Goal: Task Accomplishment & Management: Manage account settings

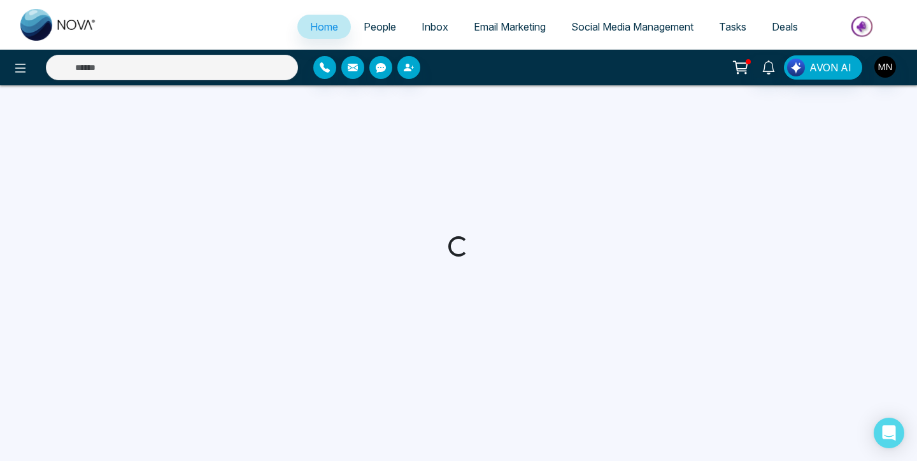
select select "*"
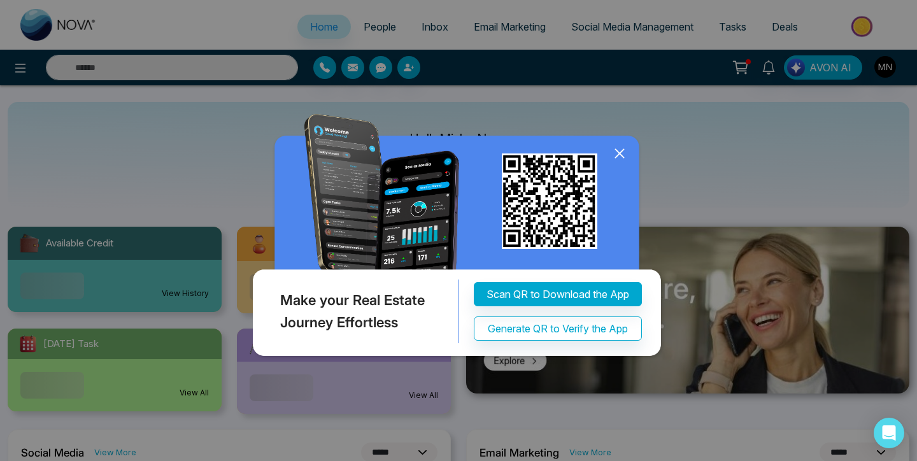
click at [633, 155] on img at bounding box center [459, 238] width 418 height 248
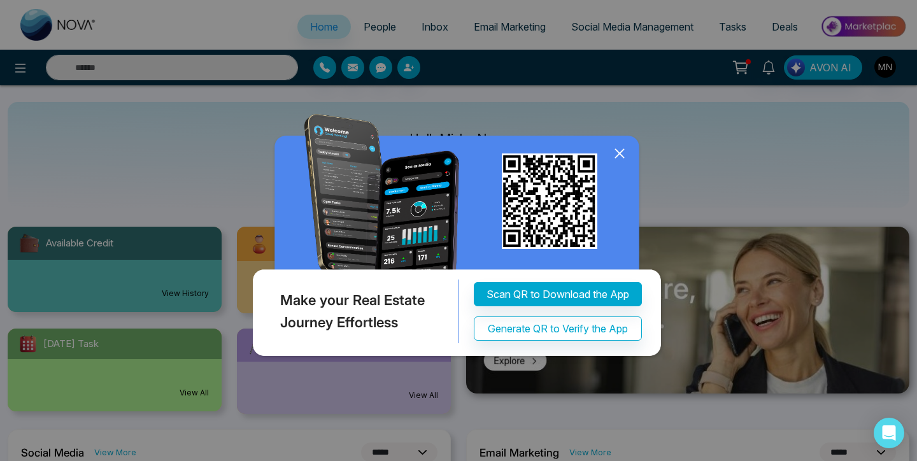
click at [617, 154] on icon at bounding box center [619, 153] width 19 height 19
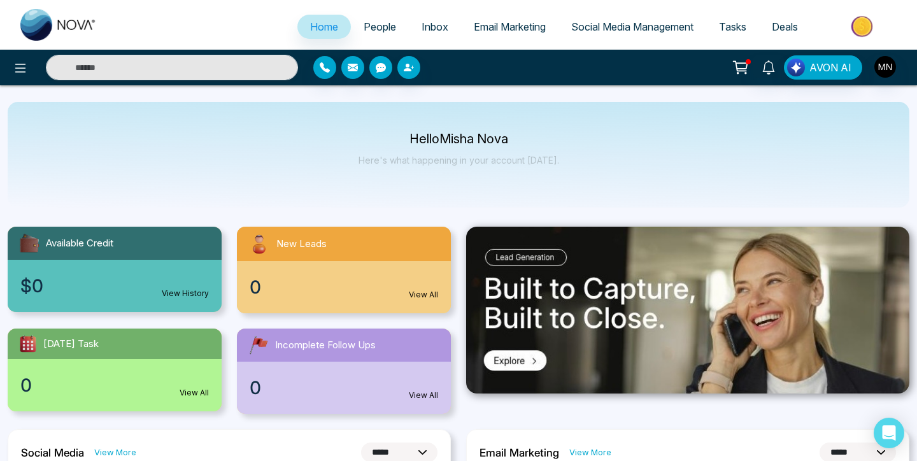
click at [390, 20] on link "People" at bounding box center [380, 27] width 58 height 24
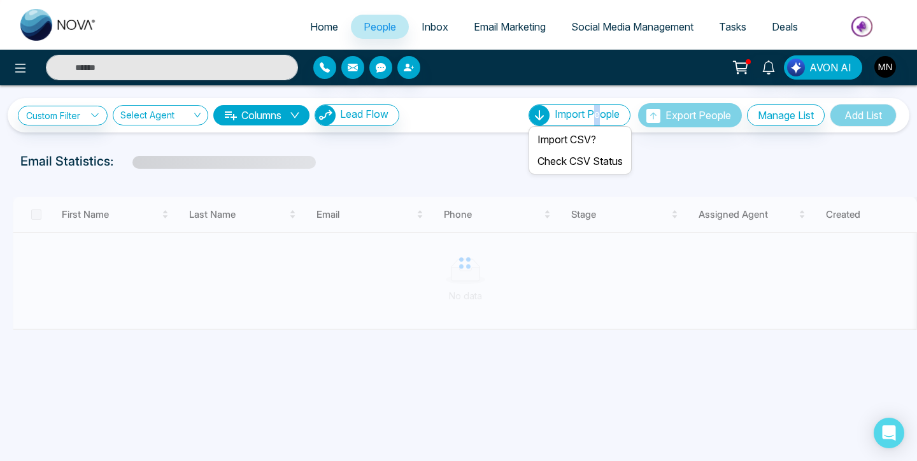
click at [590, 109] on span "Import People" at bounding box center [587, 114] width 65 height 13
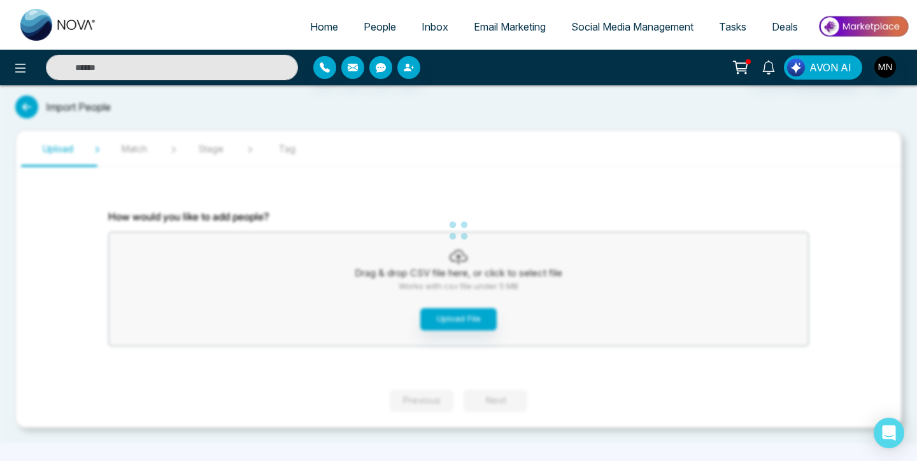
click at [451, 310] on div "Home People Inbox Email Marketing Social Media Management Tasks Deals AVON AI I…" at bounding box center [458, 230] width 917 height 461
click at [451, 308] on div "Home People Inbox Email Marketing Social Media Management Tasks Deals AVON AI I…" at bounding box center [458, 230] width 917 height 461
click at [452, 317] on button "Upload File" at bounding box center [458, 319] width 76 height 22
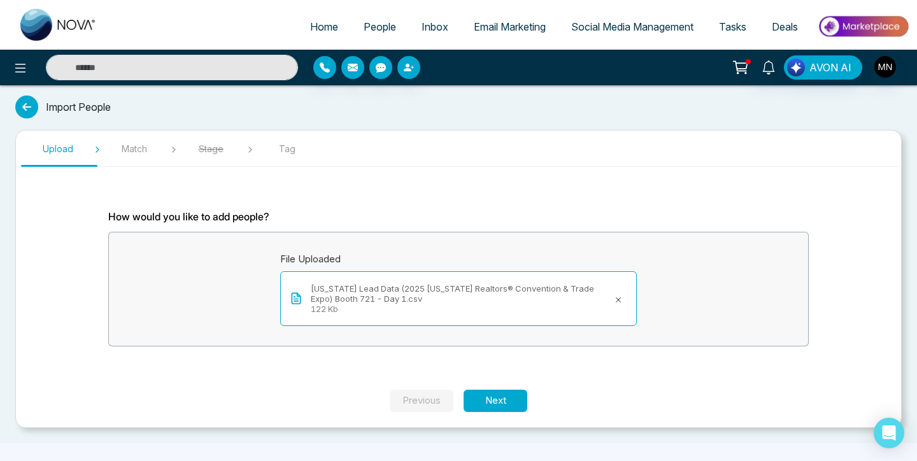
click at [503, 389] on section "How would you like to add people? File Uploaded Florida Lead Data (2025 Florida…" at bounding box center [458, 283] width 764 height 213
click at [501, 399] on button "Next" at bounding box center [496, 401] width 64 height 22
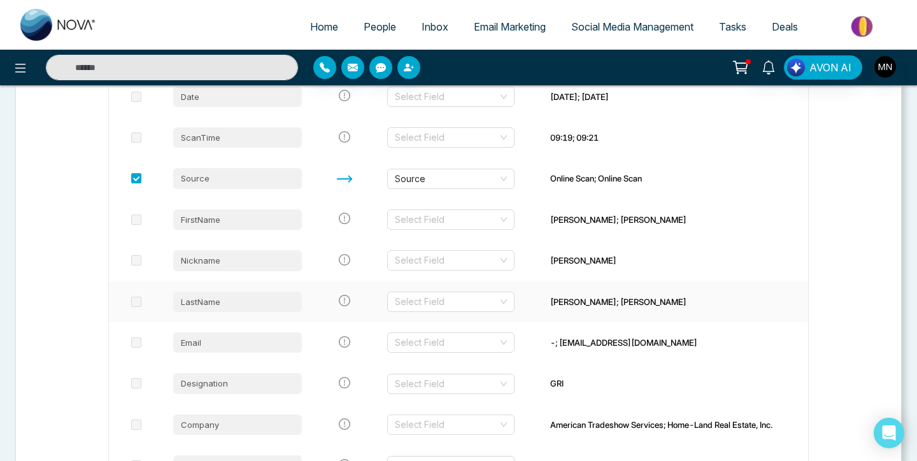
scroll to position [233, 0]
click at [134, 176] on span at bounding box center [136, 177] width 10 height 10
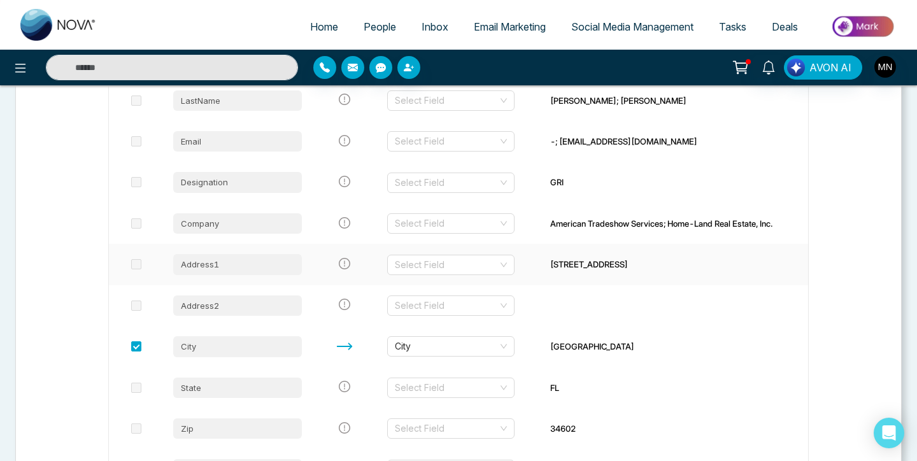
scroll to position [491, 0]
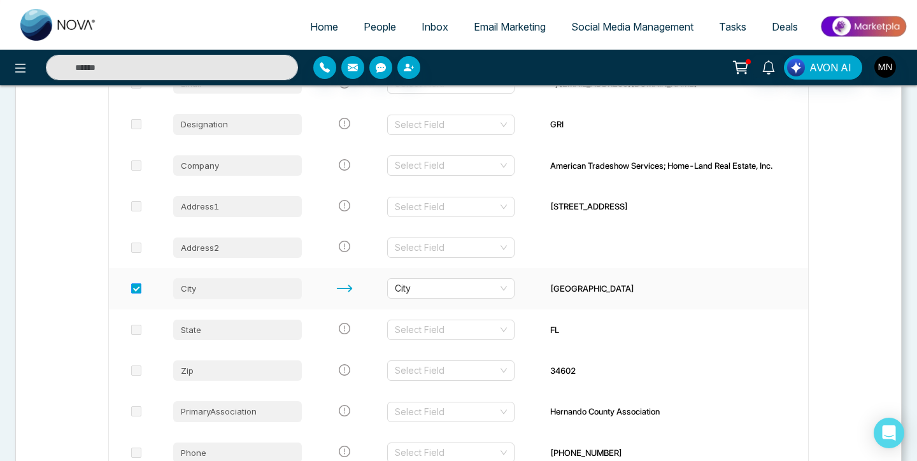
click at [138, 287] on span at bounding box center [136, 288] width 10 height 10
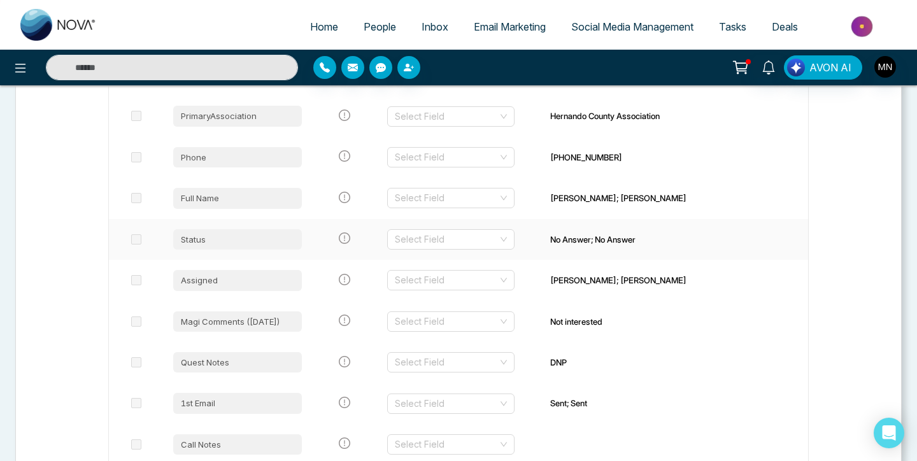
scroll to position [800, 0]
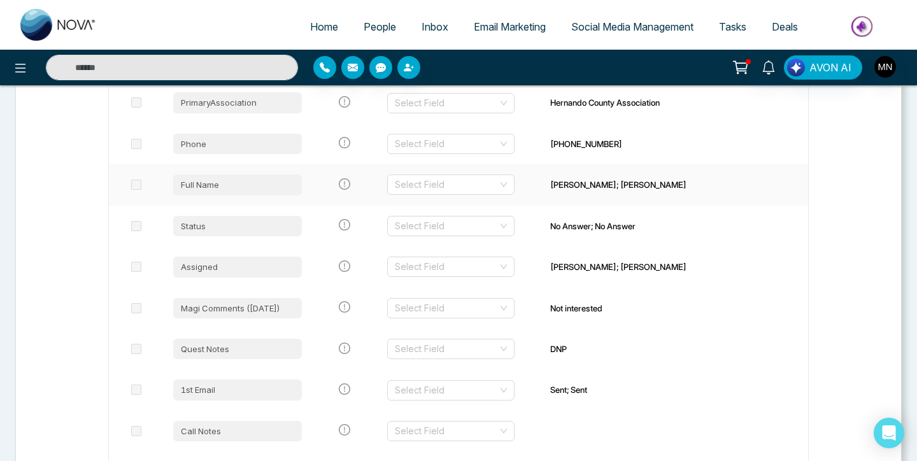
click at [133, 183] on span at bounding box center [136, 185] width 10 height 10
click at [138, 189] on span at bounding box center [136, 185] width 10 height 10
click at [138, 185] on span at bounding box center [136, 185] width 10 height 10
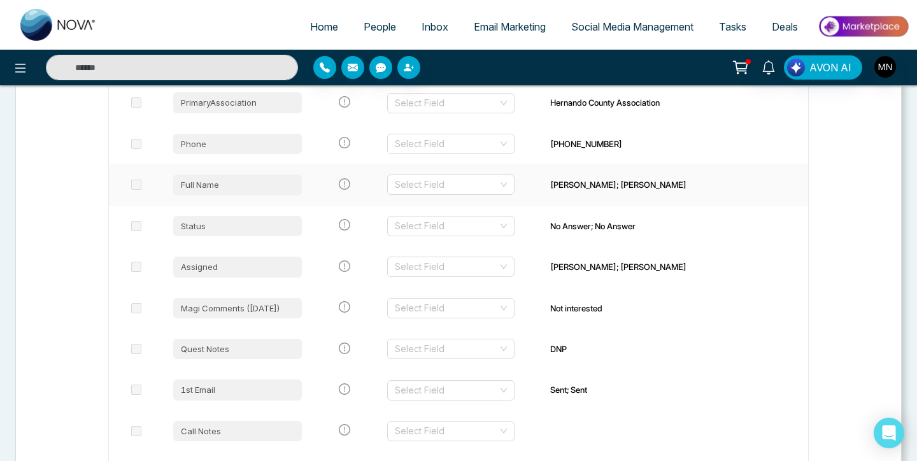
click at [138, 185] on span at bounding box center [136, 185] width 10 height 10
click at [286, 196] on td "Full Name" at bounding box center [237, 184] width 149 height 41
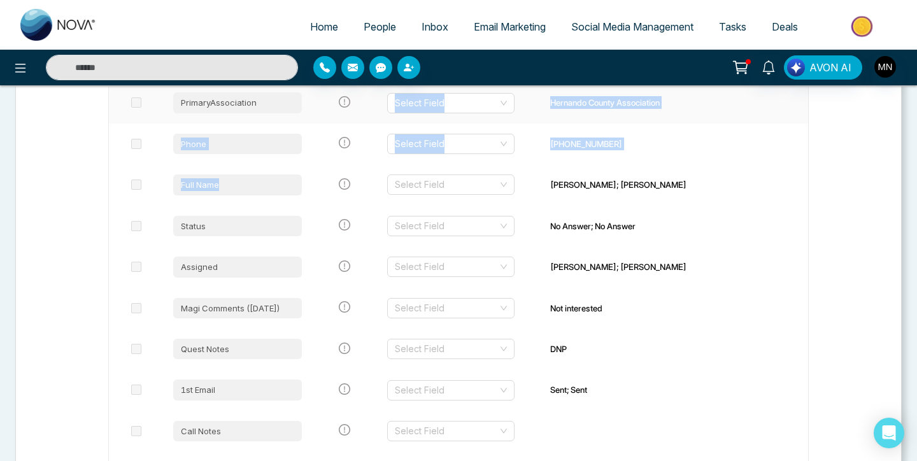
drag, startPoint x: 286, startPoint y: 189, endPoint x: 287, endPoint y: 115, distance: 73.3
click at [287, 115] on tbody "Date Select Field 8/25/2025; 8/25/2025 ScanTime Select Field 09:19; 09:21 Sourc…" at bounding box center [458, 82] width 699 height 1148
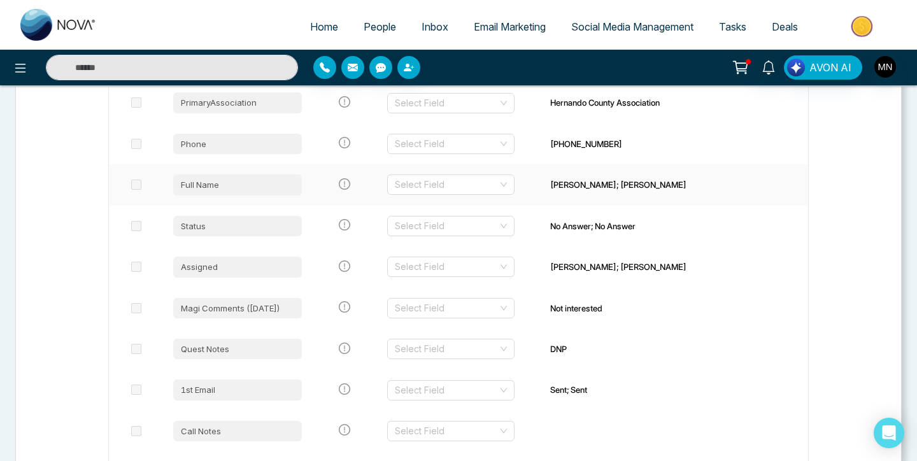
click at [299, 190] on div "Full Name" at bounding box center [237, 185] width 129 height 20
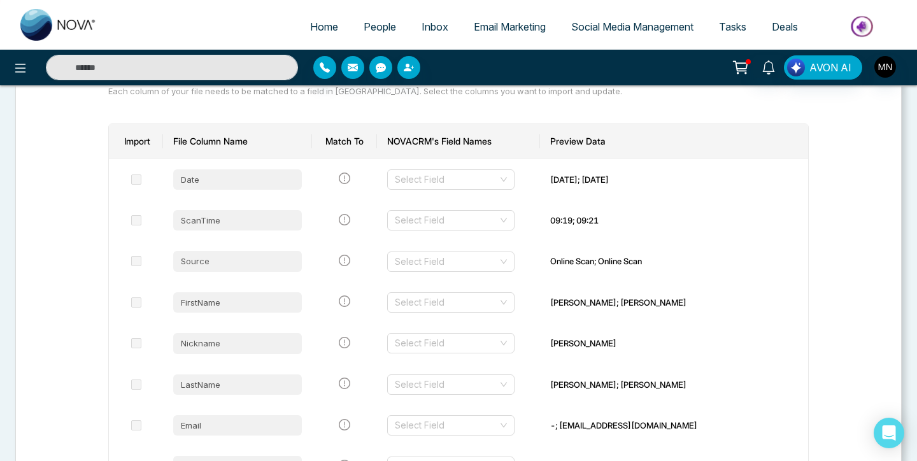
scroll to position [157, 0]
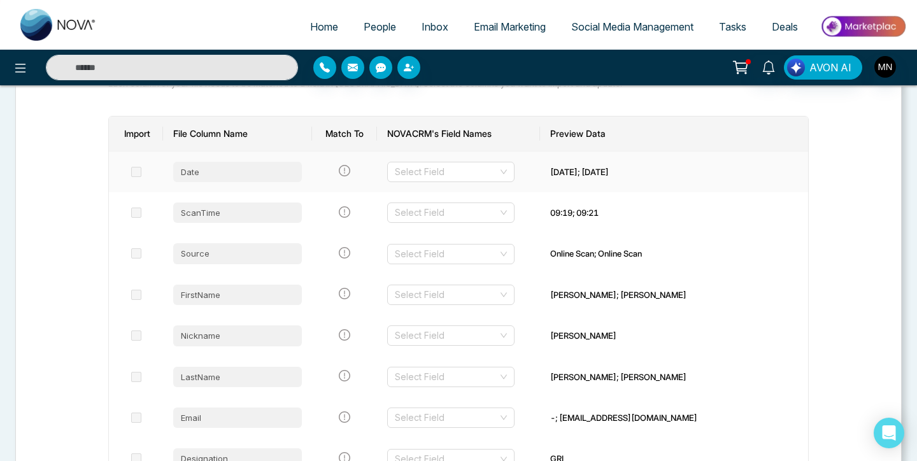
click at [129, 170] on td at bounding box center [136, 172] width 54 height 41
click at [133, 170] on span at bounding box center [136, 172] width 10 height 10
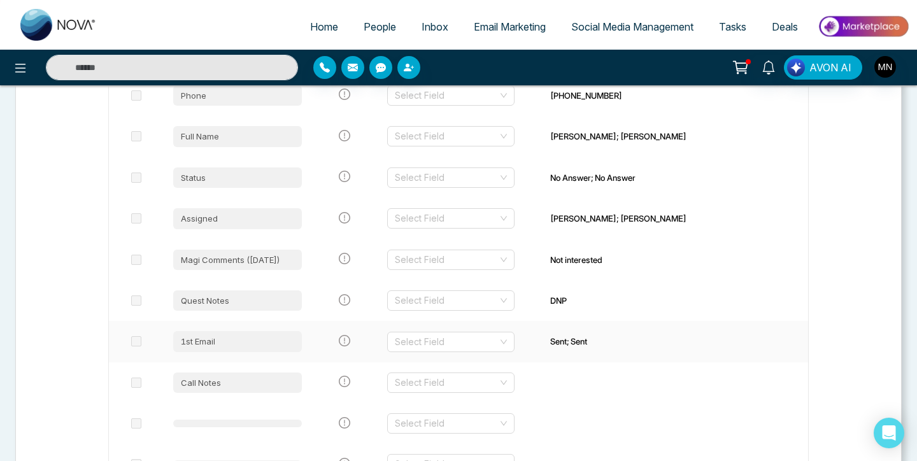
scroll to position [846, 0]
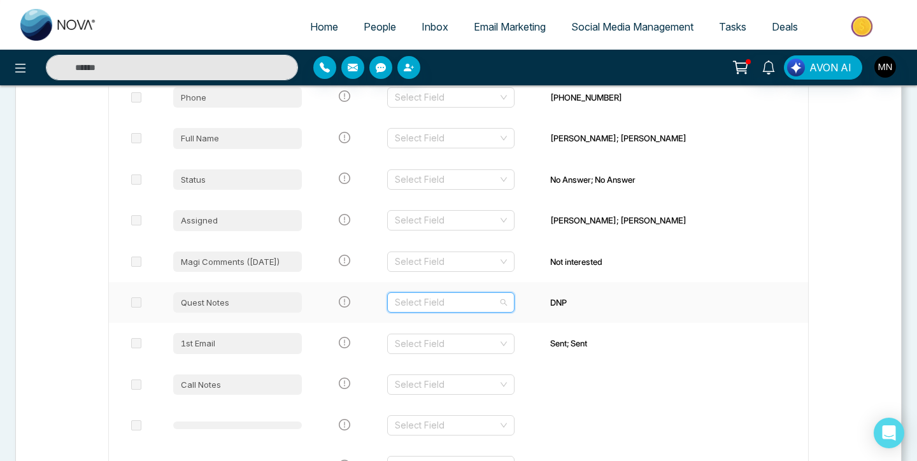
click at [470, 308] on input "search" at bounding box center [446, 302] width 103 height 19
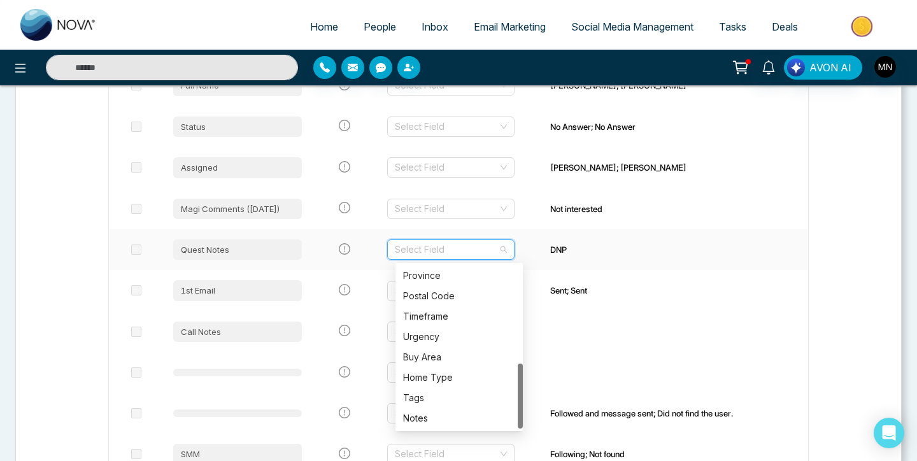
scroll to position [917, 0]
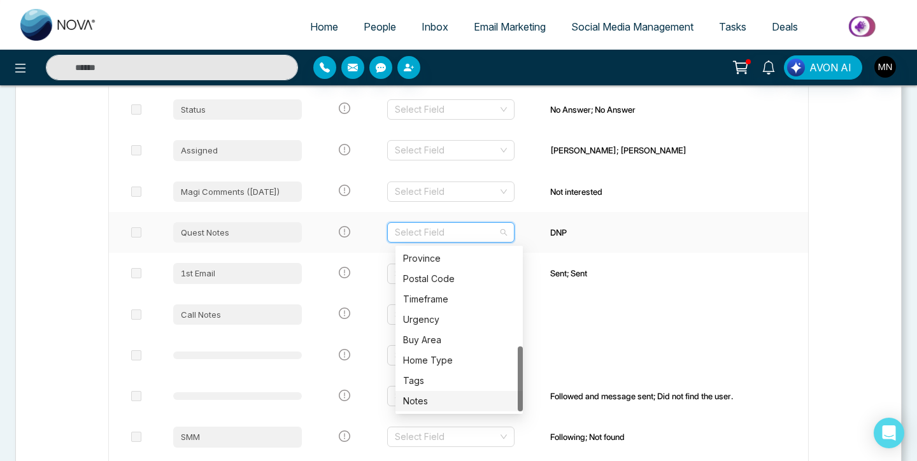
click at [443, 399] on div "Notes" at bounding box center [459, 401] width 112 height 14
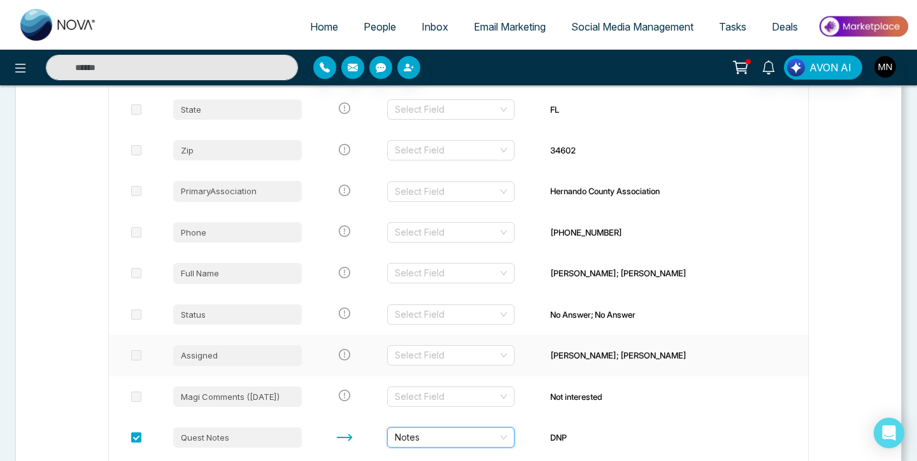
scroll to position [704, 0]
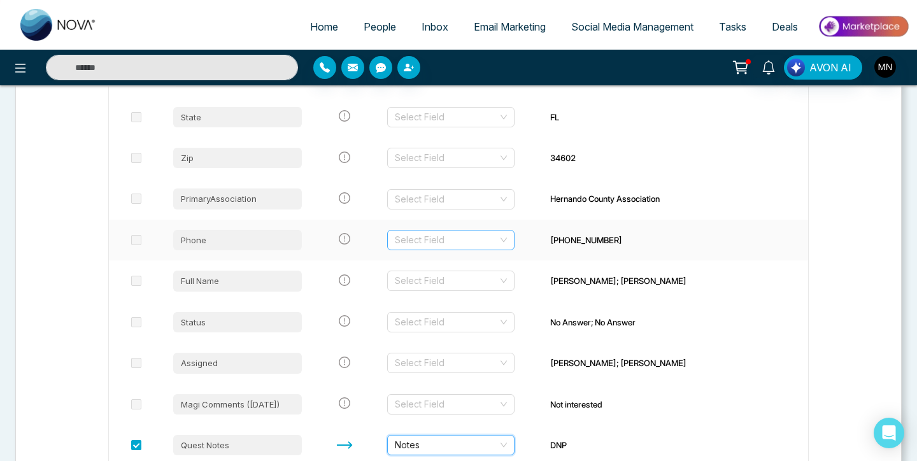
click at [496, 241] on input "search" at bounding box center [446, 240] width 103 height 19
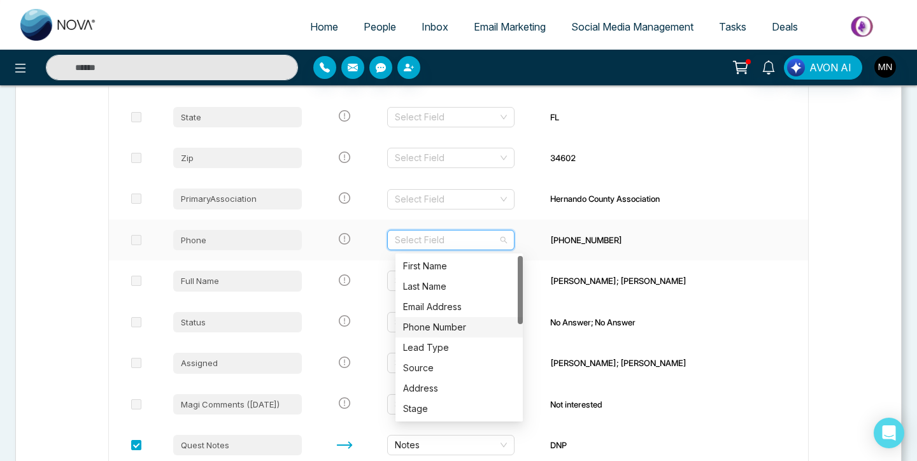
click at [453, 327] on div "Phone Number" at bounding box center [459, 327] width 112 height 14
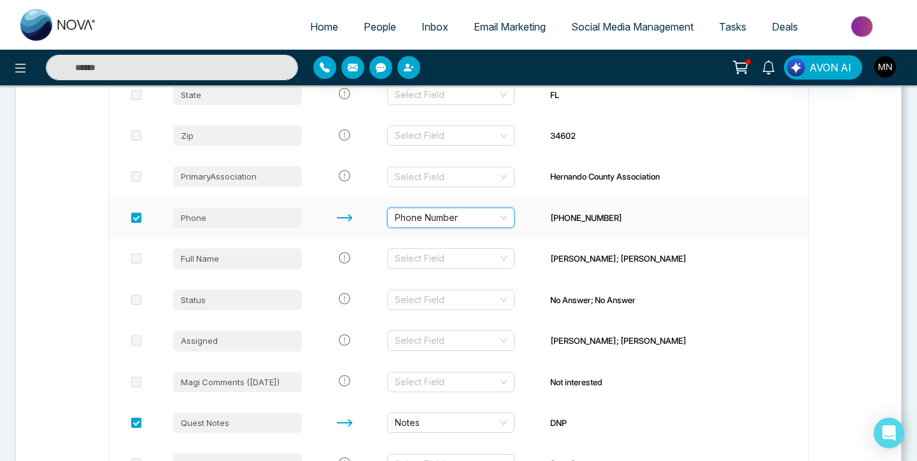
scroll to position [743, 0]
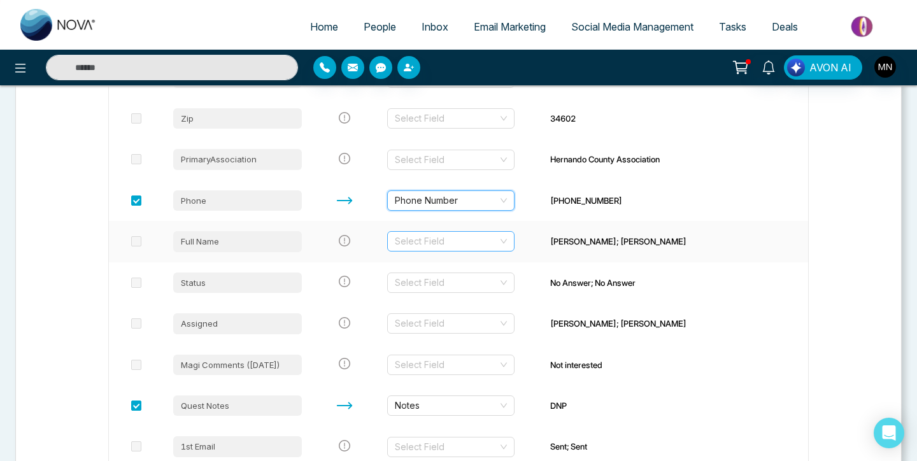
click at [474, 241] on input "search" at bounding box center [446, 241] width 103 height 19
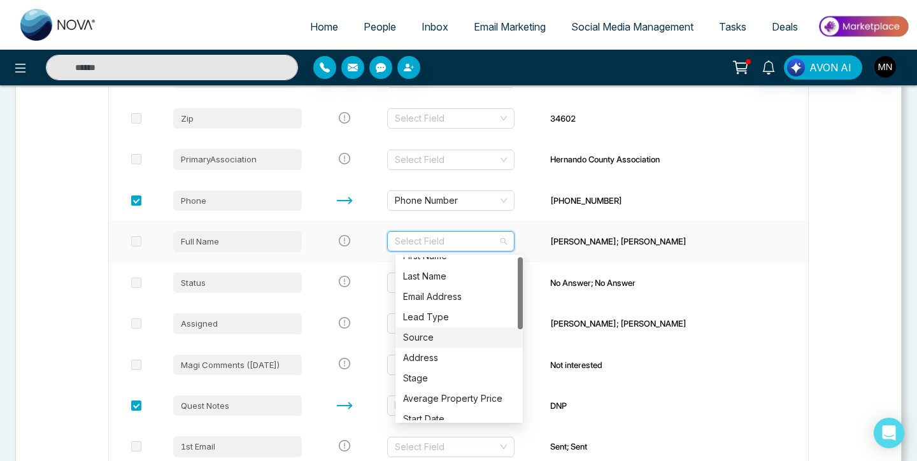
scroll to position [0, 0]
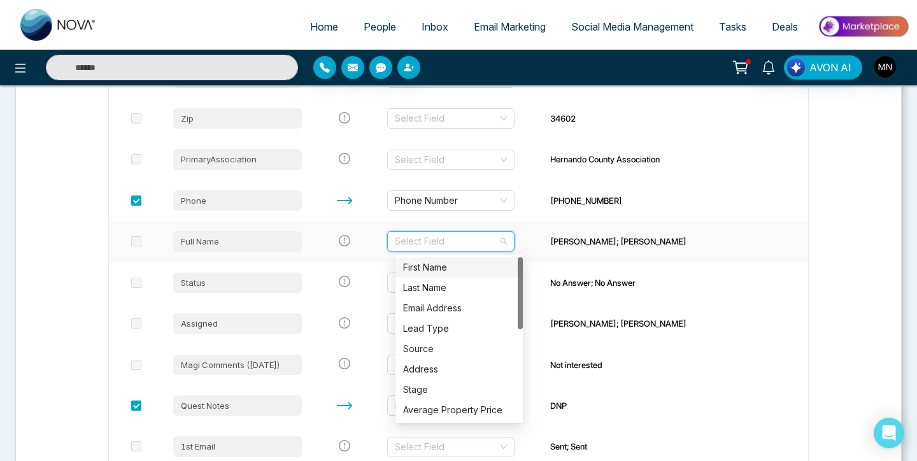
click at [453, 271] on div "First Name" at bounding box center [459, 268] width 112 height 14
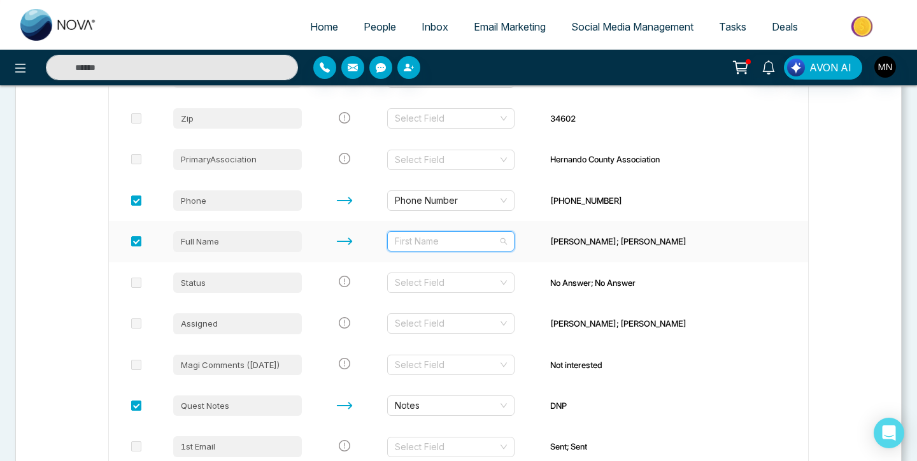
click at [462, 240] on span "First Name" at bounding box center [451, 241] width 112 height 19
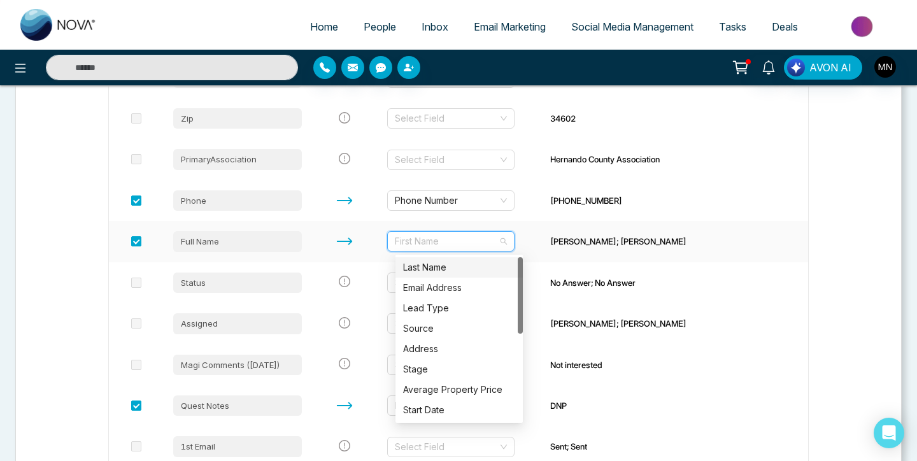
click at [462, 240] on span "First Name" at bounding box center [451, 241] width 112 height 19
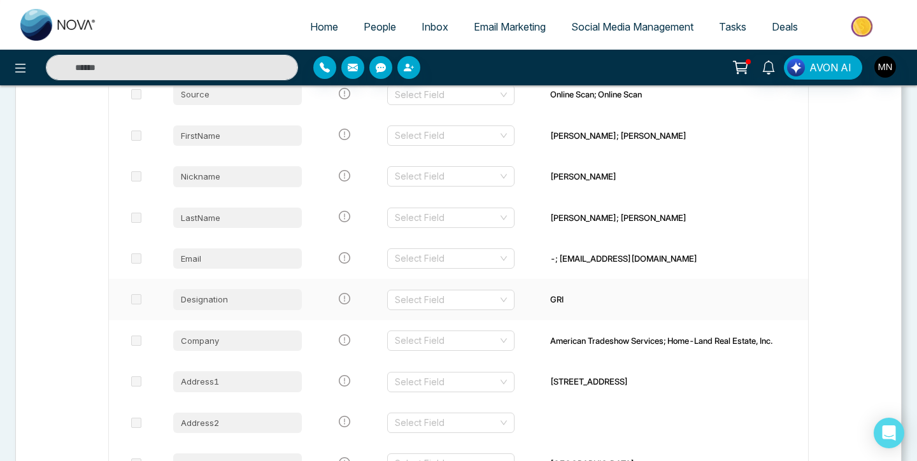
scroll to position [315, 0]
click at [468, 256] on input "search" at bounding box center [446, 259] width 103 height 19
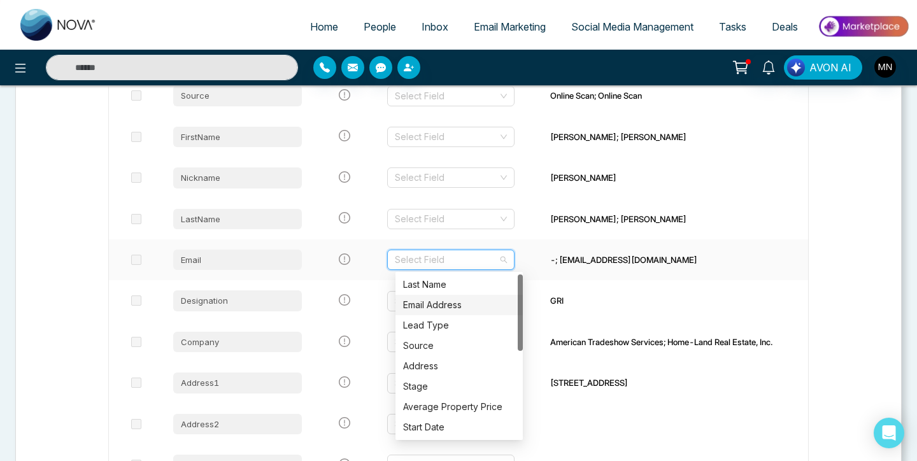
click at [462, 299] on div "Email Address" at bounding box center [459, 305] width 112 height 14
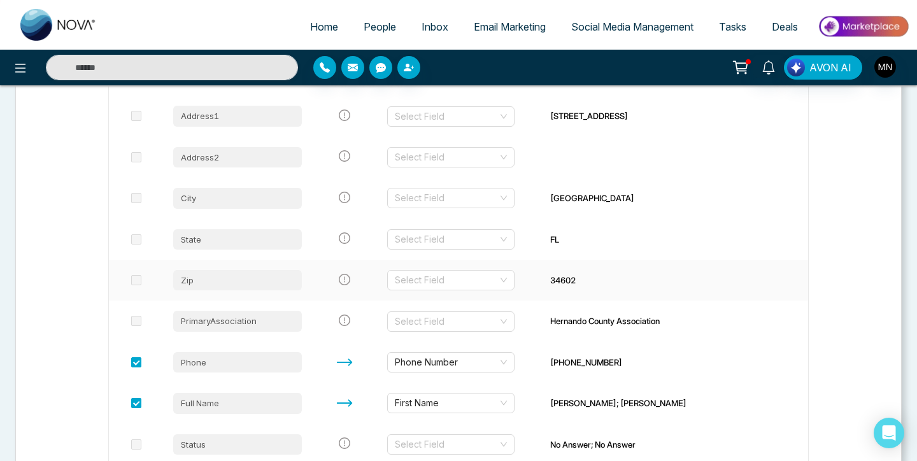
scroll to position [613, 0]
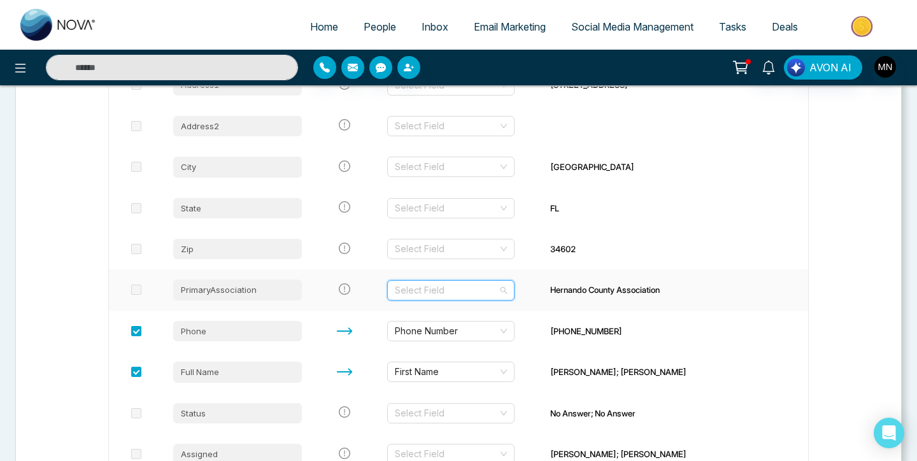
click at [482, 290] on input "search" at bounding box center [446, 290] width 103 height 19
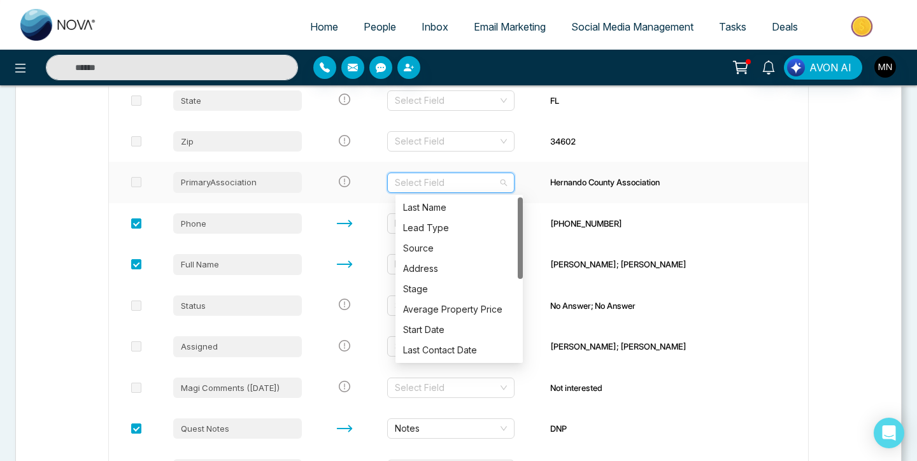
scroll to position [0, 0]
click at [469, 248] on div "Source" at bounding box center [459, 248] width 112 height 14
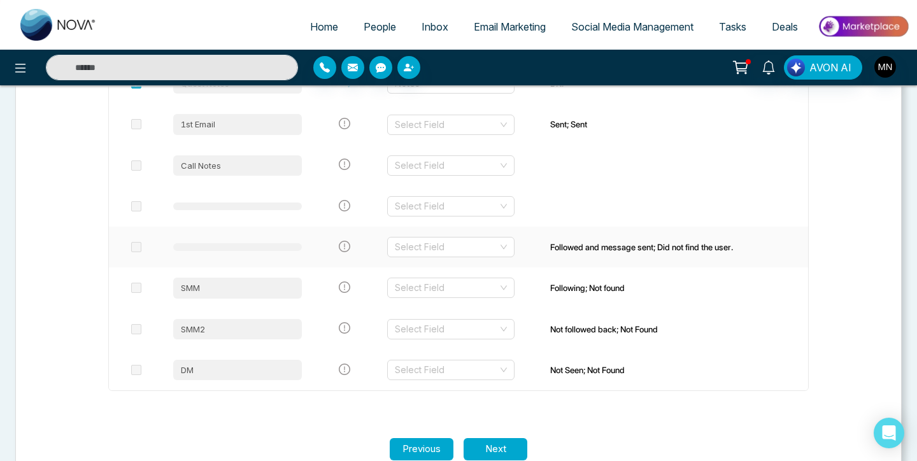
scroll to position [1096, 0]
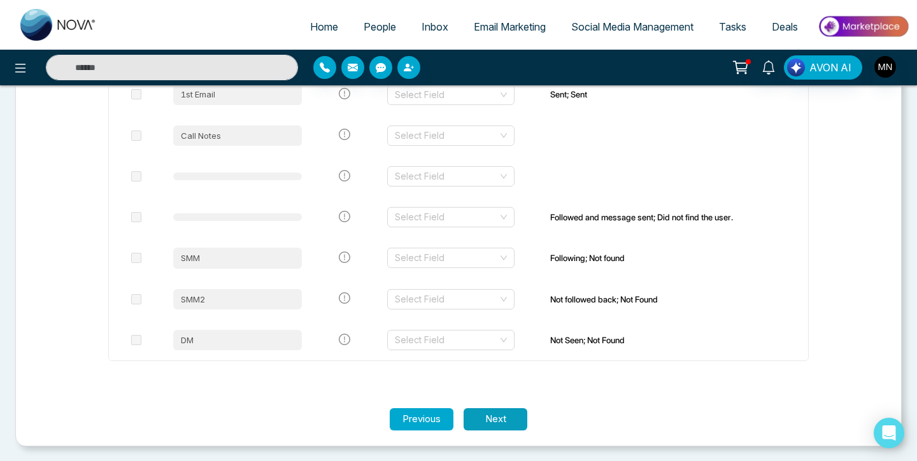
click at [510, 417] on button "Next" at bounding box center [496, 419] width 64 height 22
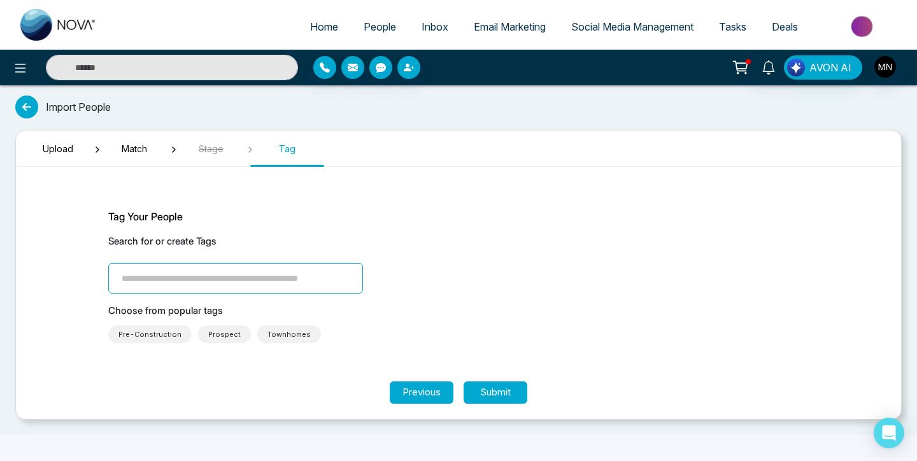
click at [326, 288] on input "search" at bounding box center [235, 278] width 255 height 31
click at [268, 281] on input "search" at bounding box center [235, 278] width 255 height 31
click at [431, 399] on button "Previous" at bounding box center [422, 393] width 64 height 22
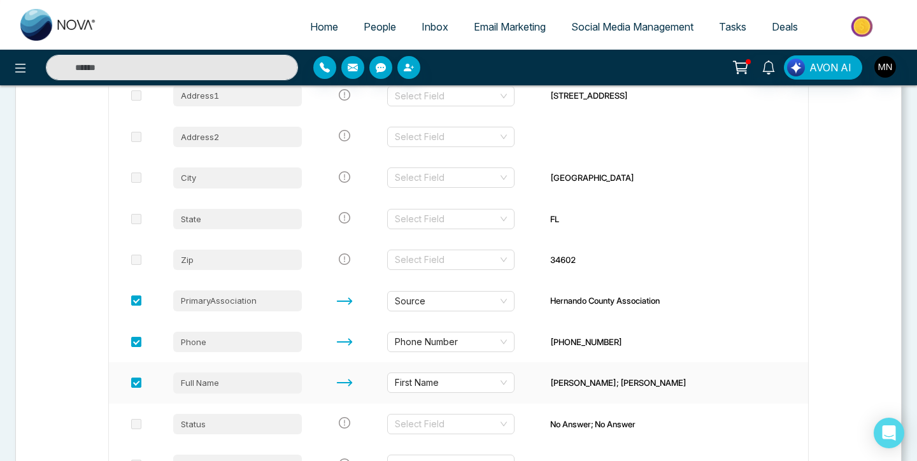
scroll to position [605, 0]
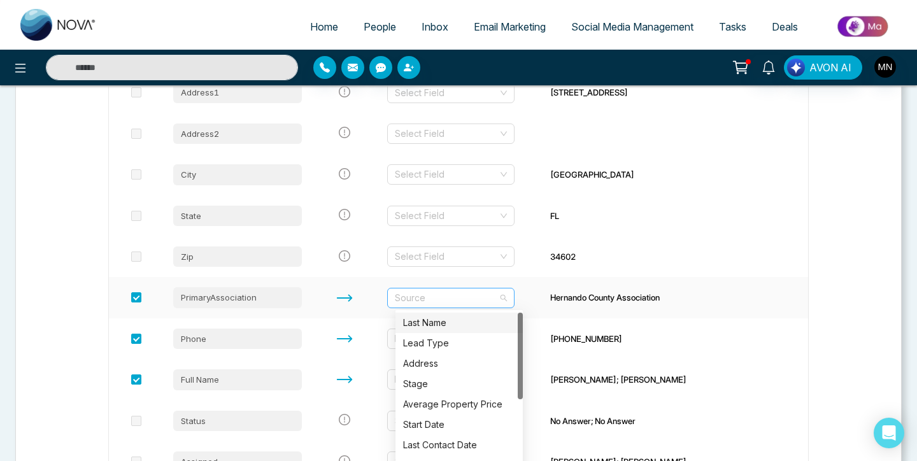
click at [464, 300] on span "Source" at bounding box center [451, 298] width 112 height 19
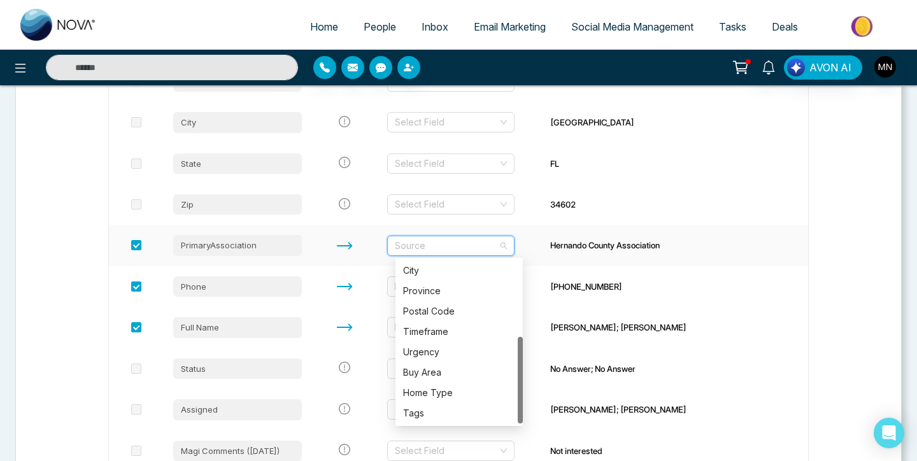
scroll to position [660, 0]
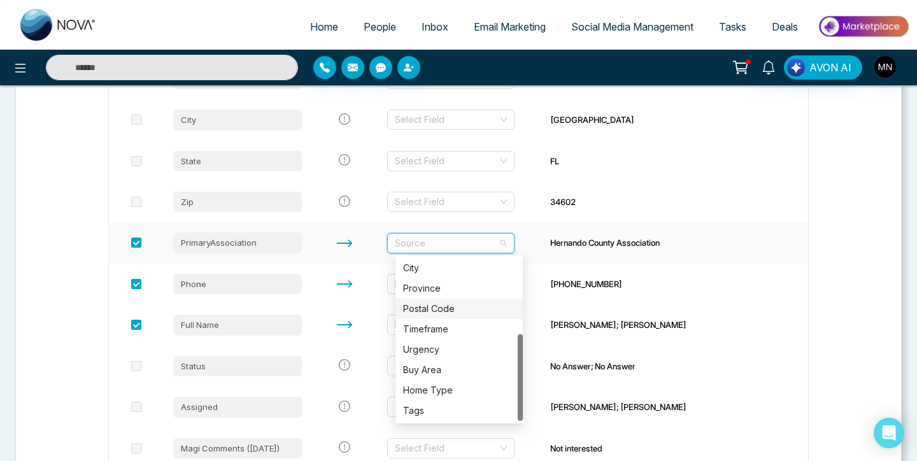
click at [455, 310] on div "Postal Code" at bounding box center [459, 309] width 112 height 14
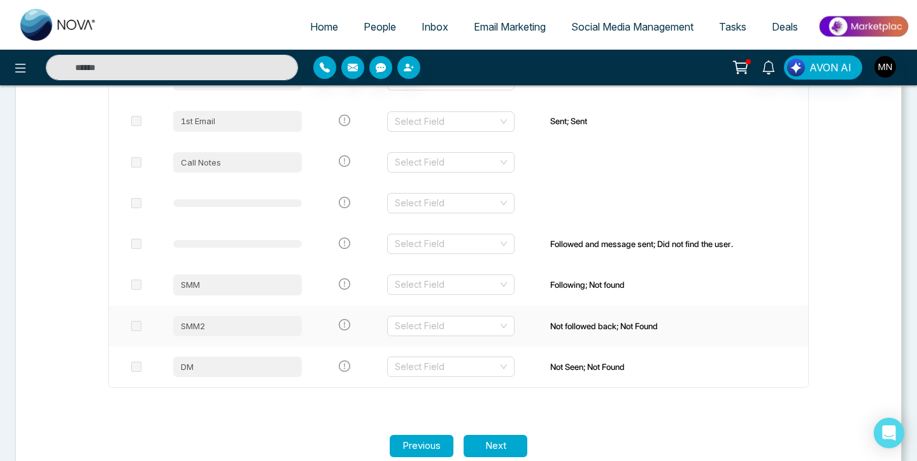
scroll to position [1081, 0]
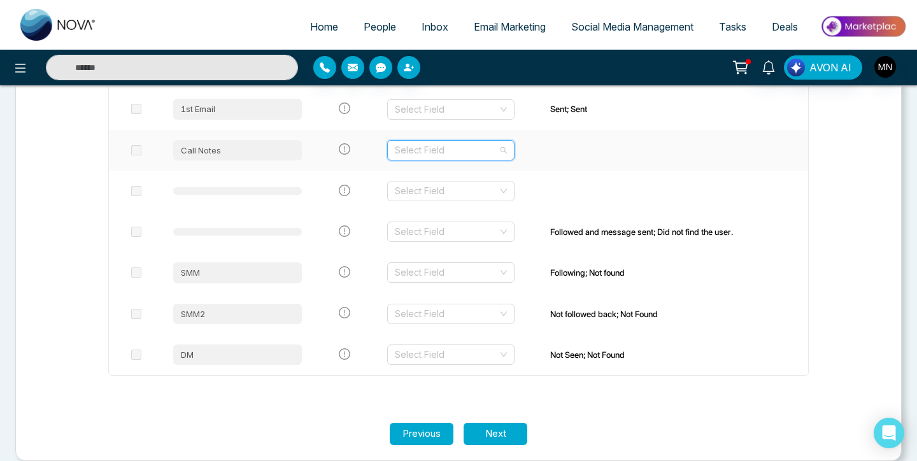
click at [492, 143] on input "search" at bounding box center [446, 150] width 103 height 19
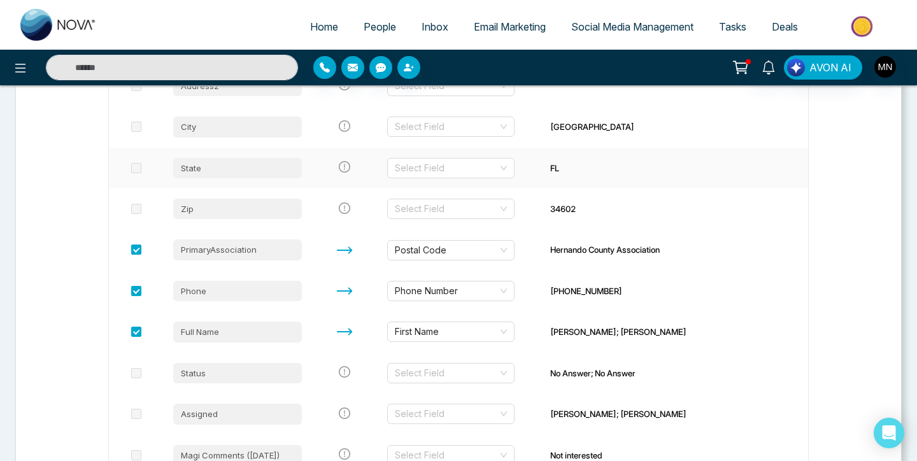
scroll to position [673, 0]
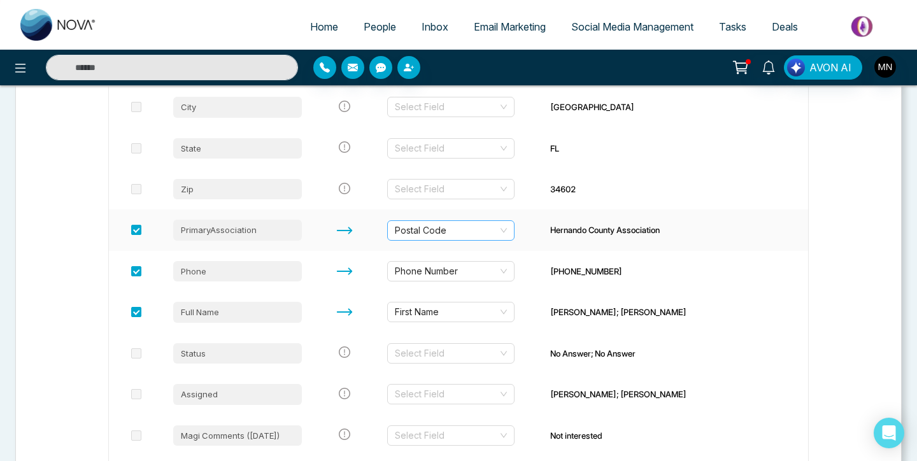
click at [504, 227] on span "Postal Code" at bounding box center [451, 230] width 112 height 19
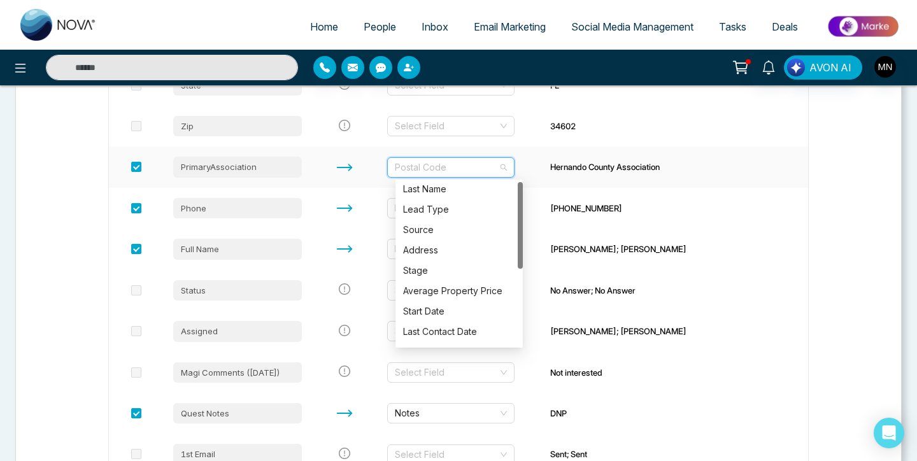
scroll to position [0, 0]
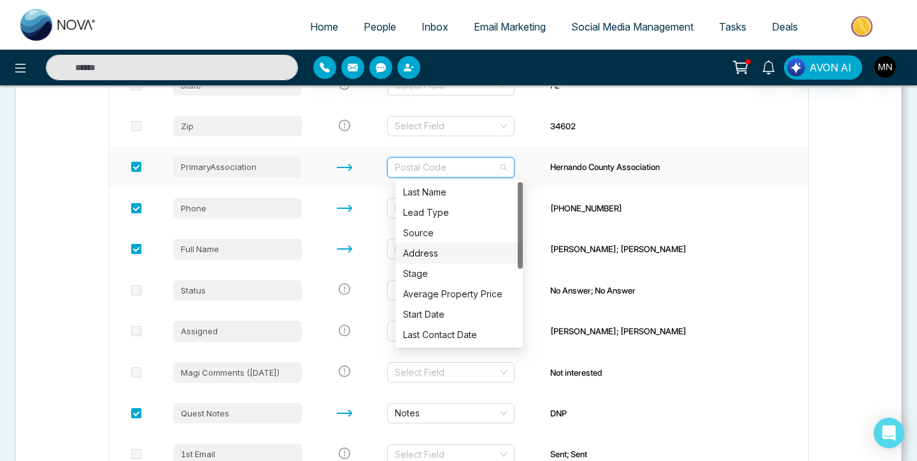
click at [457, 257] on div "Address" at bounding box center [459, 253] width 112 height 14
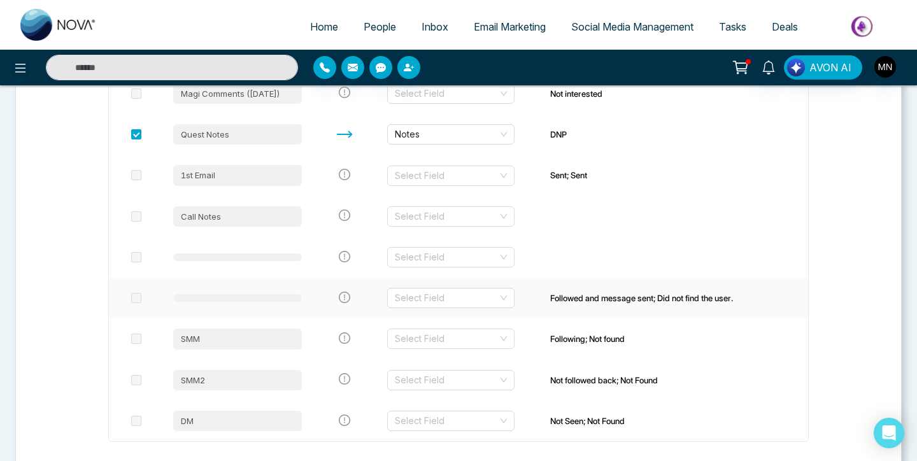
scroll to position [1031, 0]
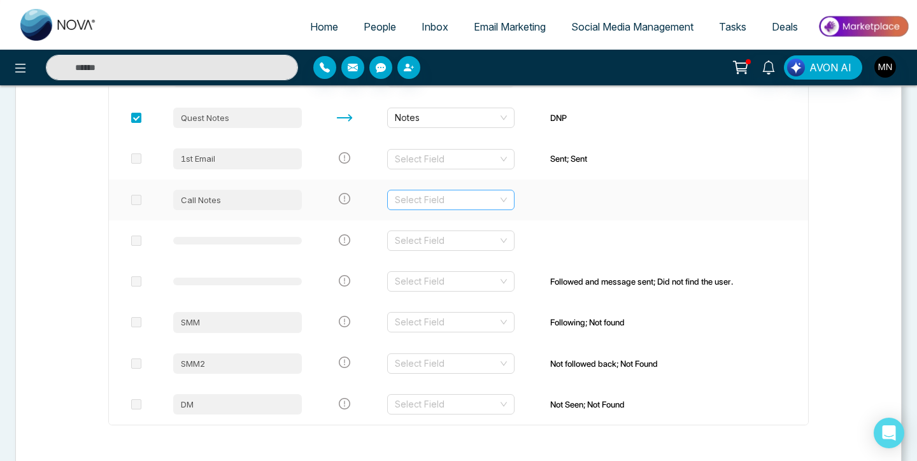
click at [473, 210] on div "Select Field" at bounding box center [450, 200] width 127 height 20
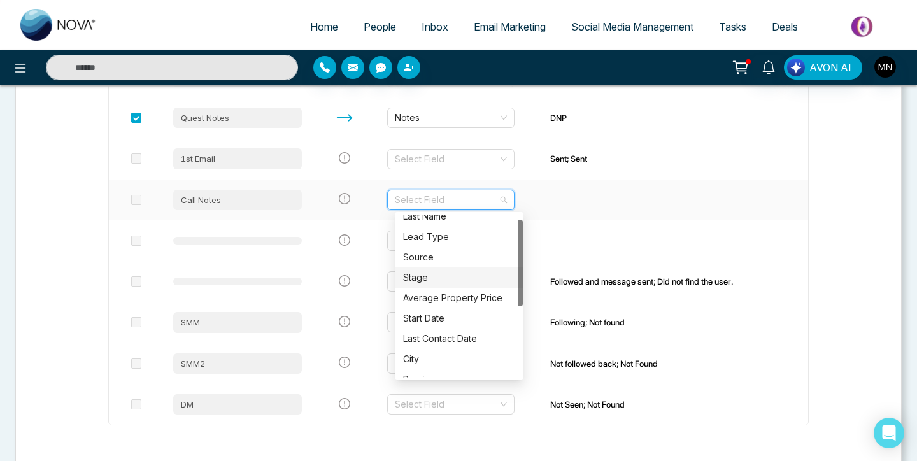
scroll to position [9, 0]
click at [458, 277] on div "Stage" at bounding box center [459, 277] width 112 height 14
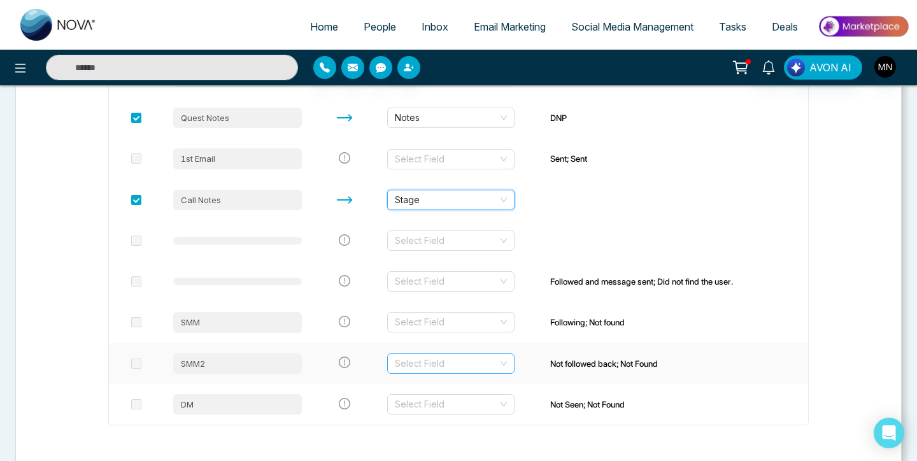
scroll to position [1096, 0]
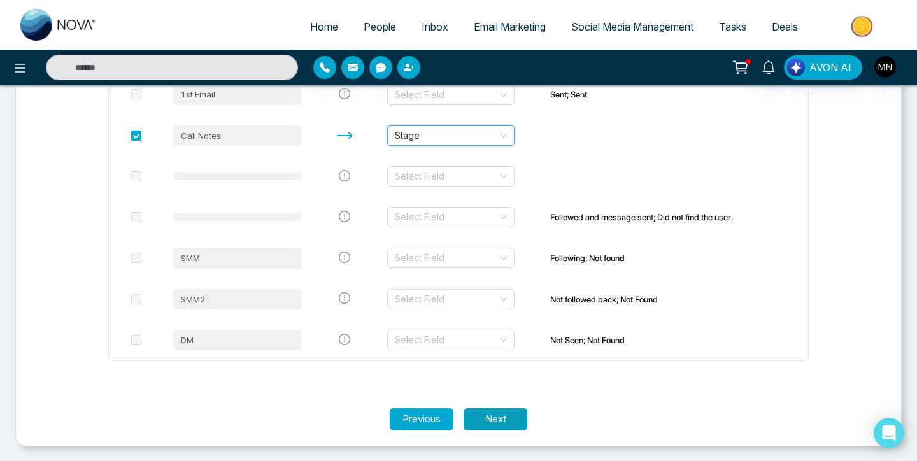
click at [490, 422] on button "Next" at bounding box center [496, 419] width 64 height 22
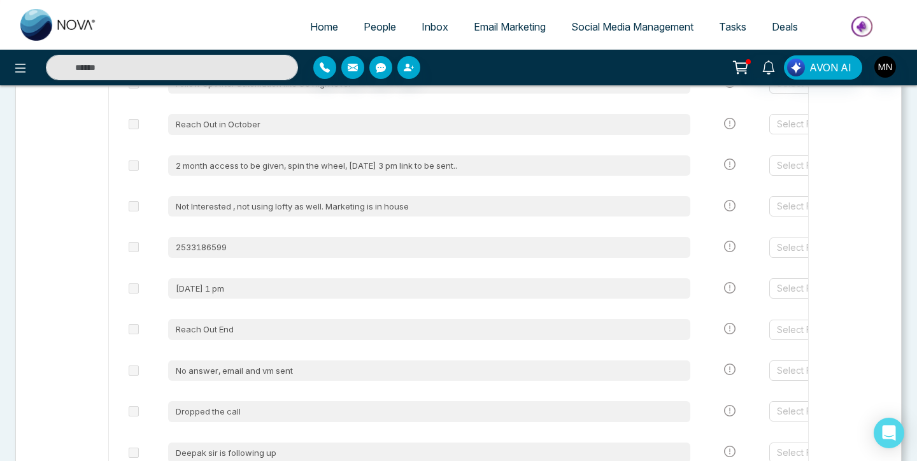
scroll to position [1816, 0]
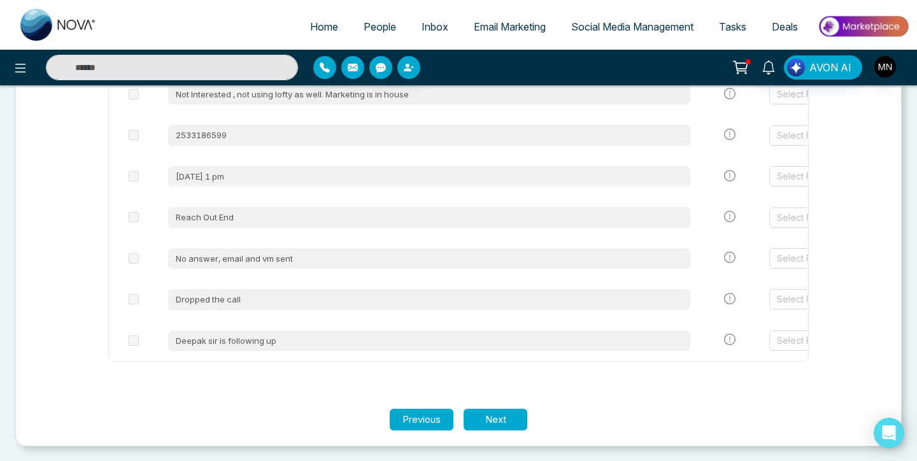
click at [490, 429] on button "Next" at bounding box center [496, 420] width 64 height 22
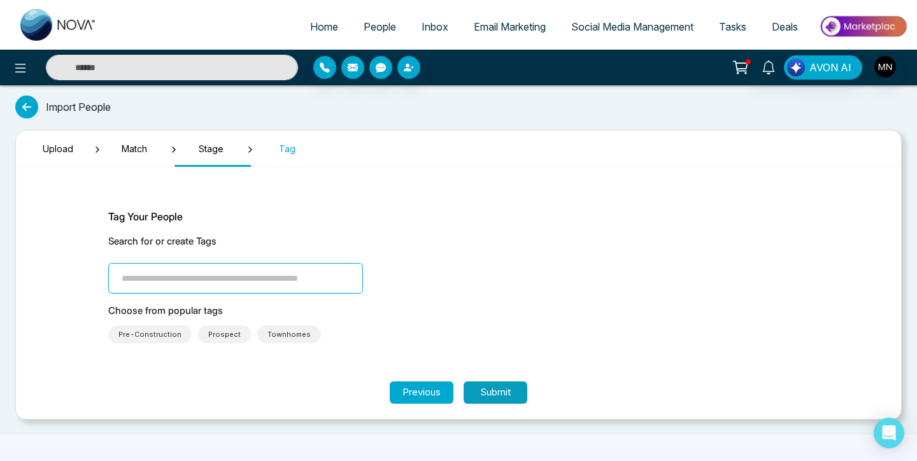
scroll to position [0, 0]
click at [293, 286] on input "search" at bounding box center [235, 278] width 255 height 31
click at [501, 389] on button "Submit" at bounding box center [496, 393] width 64 height 22
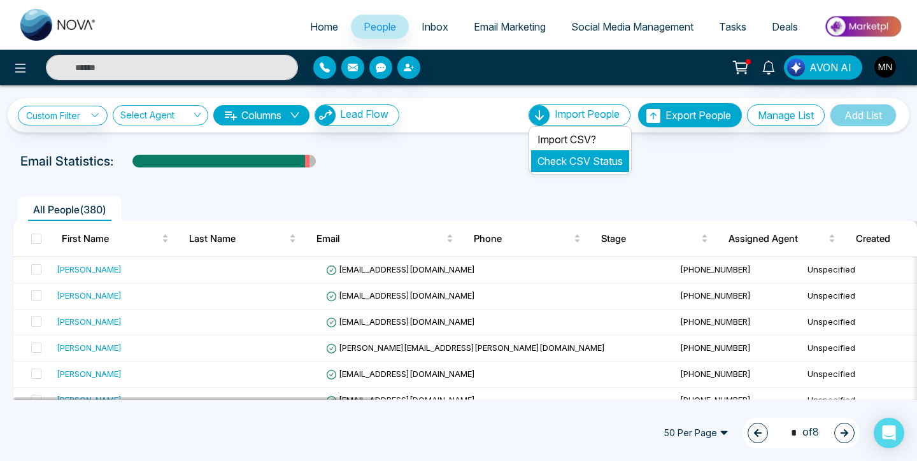
click at [573, 155] on link "Check CSV Status" at bounding box center [580, 161] width 85 height 13
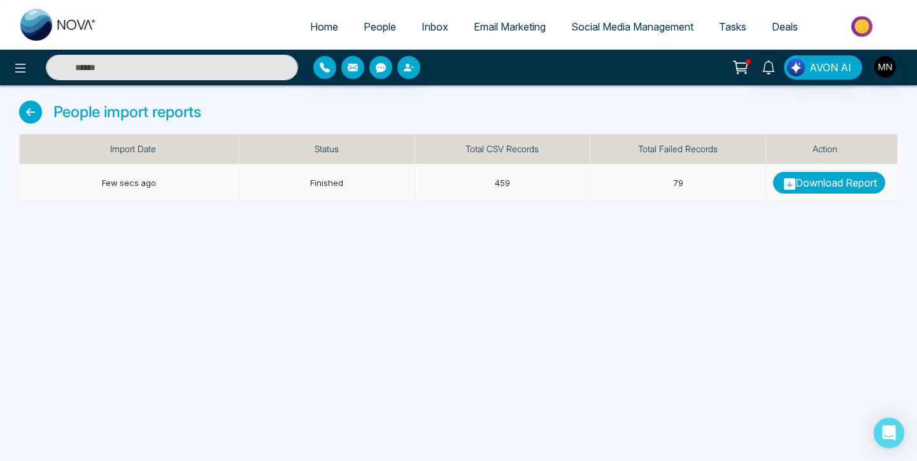
click at [789, 186] on icon at bounding box center [789, 183] width 11 height 11
click at [384, 32] on span "People" at bounding box center [380, 26] width 32 height 13
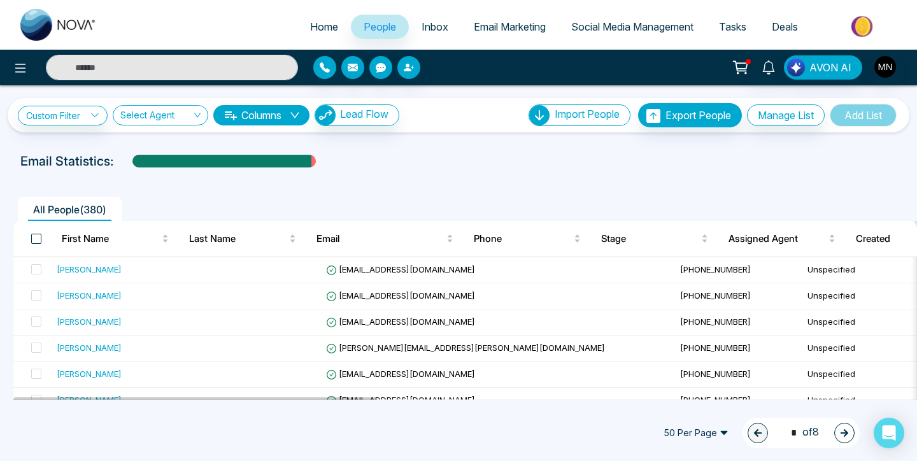
click at [32, 241] on span at bounding box center [36, 239] width 10 height 10
click at [38, 237] on span at bounding box center [36, 239] width 10 height 10
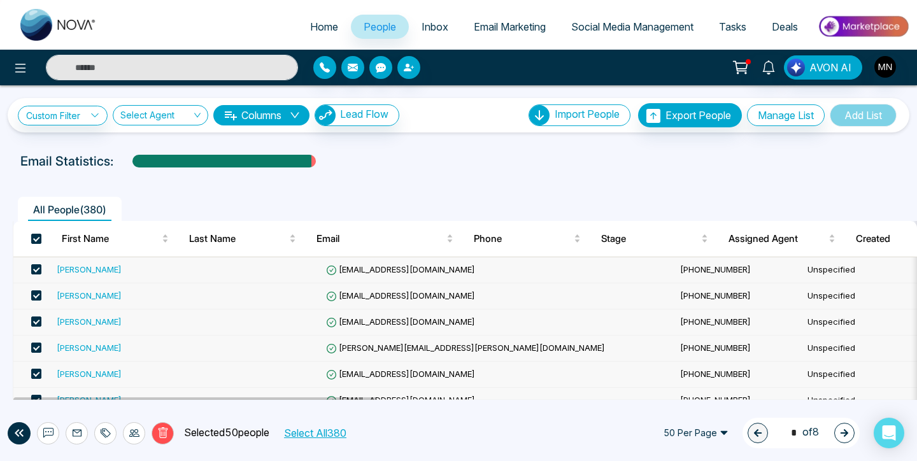
click at [93, 272] on div "Amber Craft" at bounding box center [89, 269] width 65 height 13
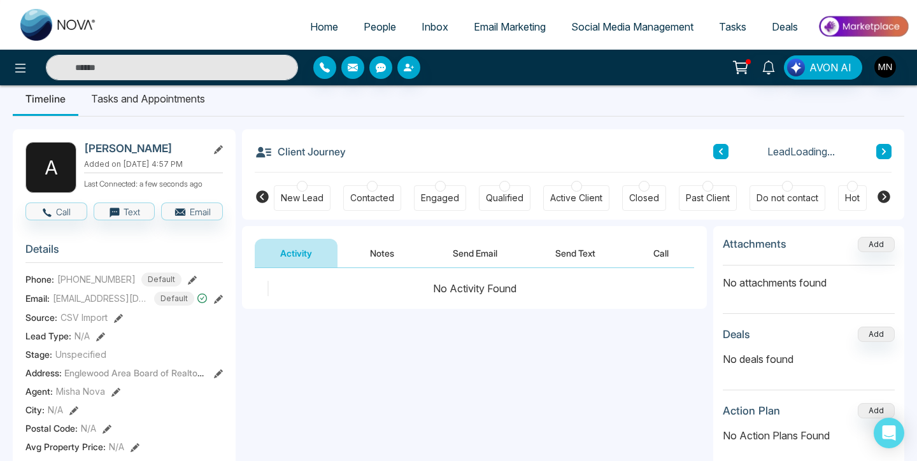
click at [366, 252] on button "Notes" at bounding box center [382, 253] width 75 height 29
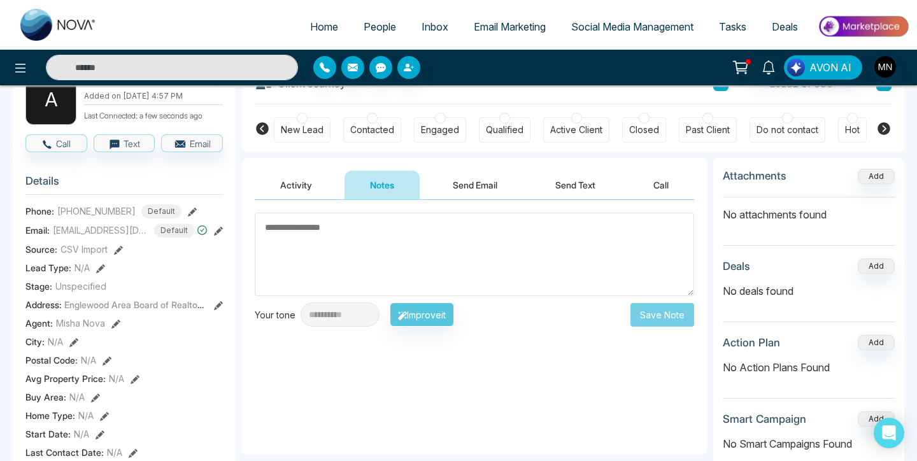
scroll to position [65, 0]
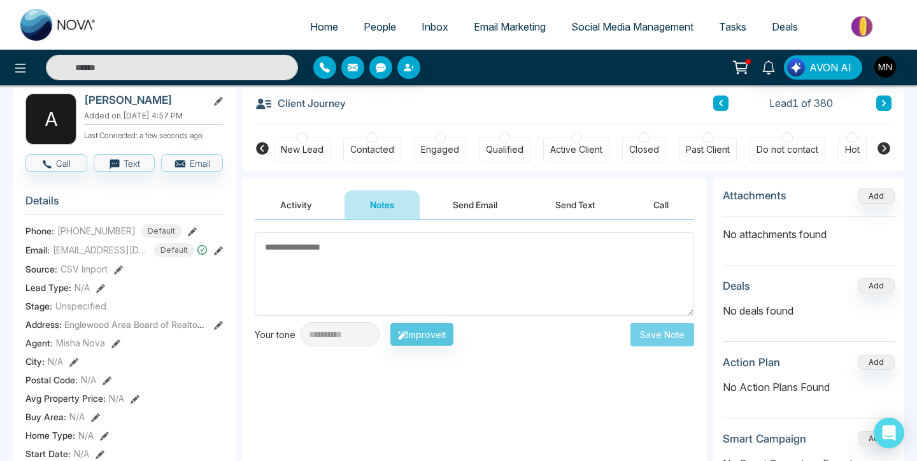
click at [453, 215] on button "Send Email" at bounding box center [475, 204] width 96 height 29
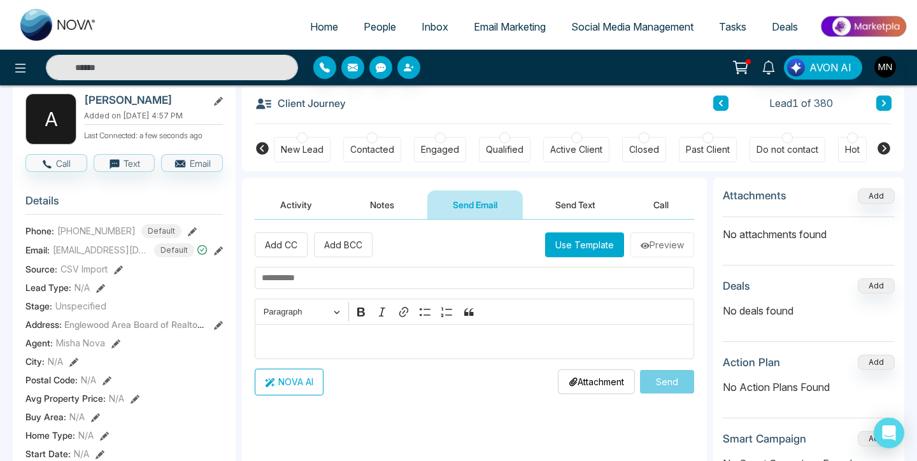
click at [336, 199] on button "Activity" at bounding box center [296, 204] width 83 height 29
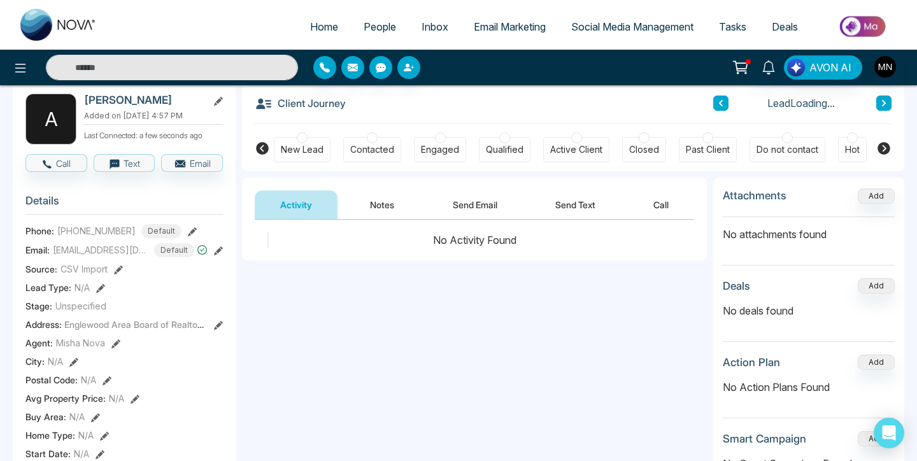
click at [362, 200] on button "Notes" at bounding box center [382, 204] width 75 height 29
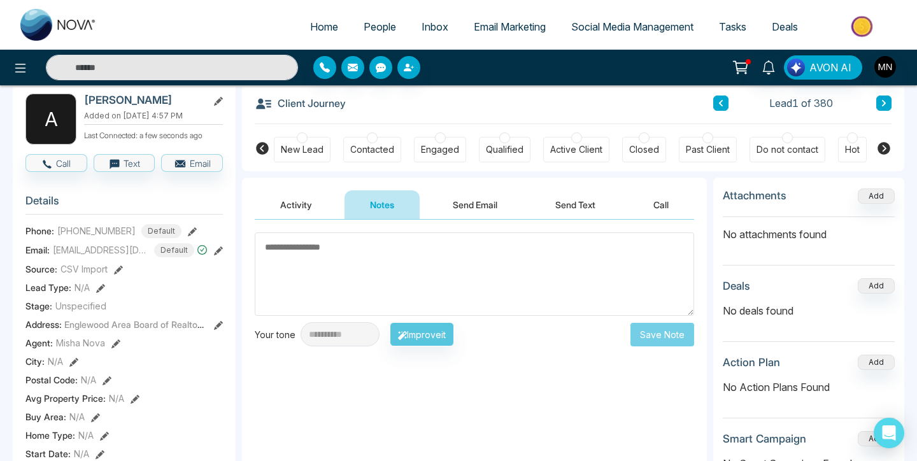
click at [299, 208] on button "Activity" at bounding box center [296, 204] width 83 height 29
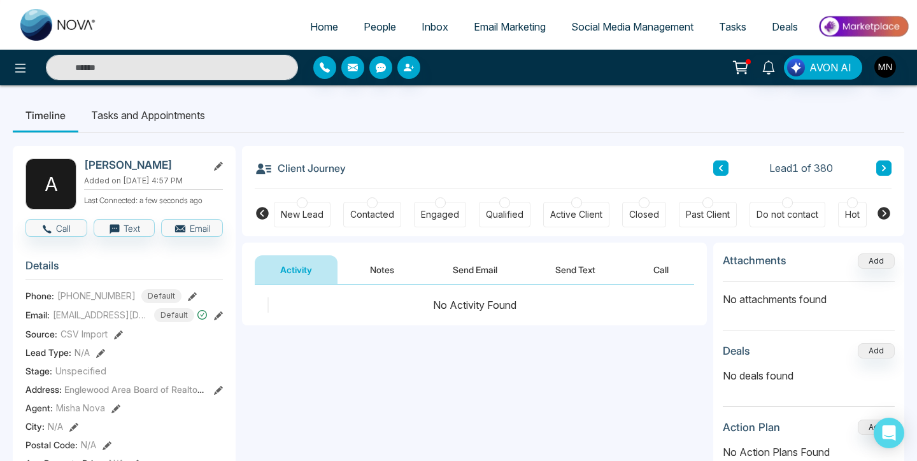
click at [374, 30] on span "People" at bounding box center [380, 26] width 32 height 13
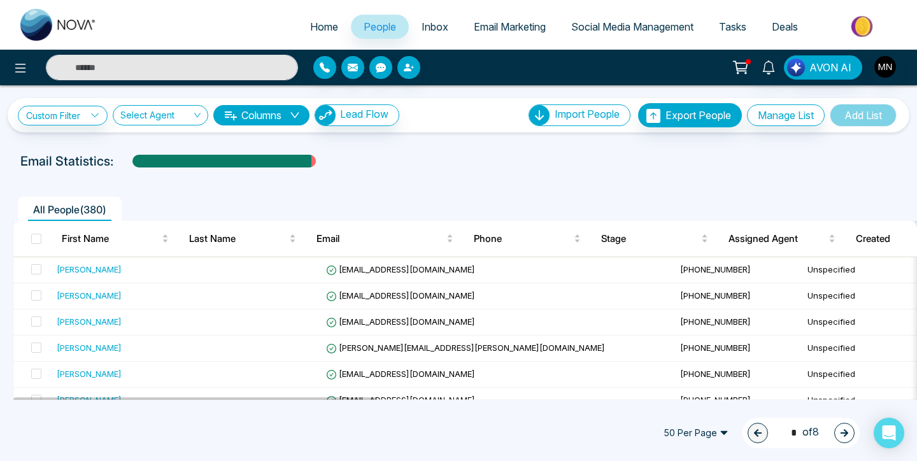
click at [35, 215] on span "All People ( 380 )" at bounding box center [69, 209] width 83 height 13
click at [38, 241] on span at bounding box center [36, 239] width 10 height 10
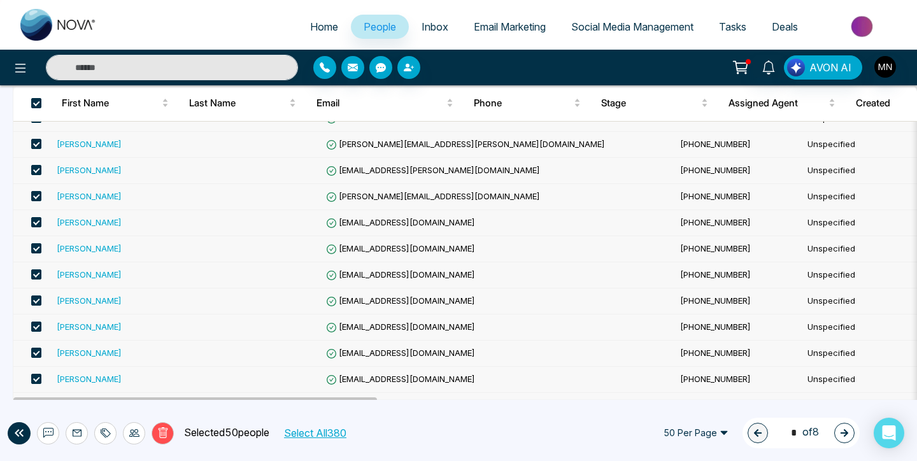
scroll to position [1166, 0]
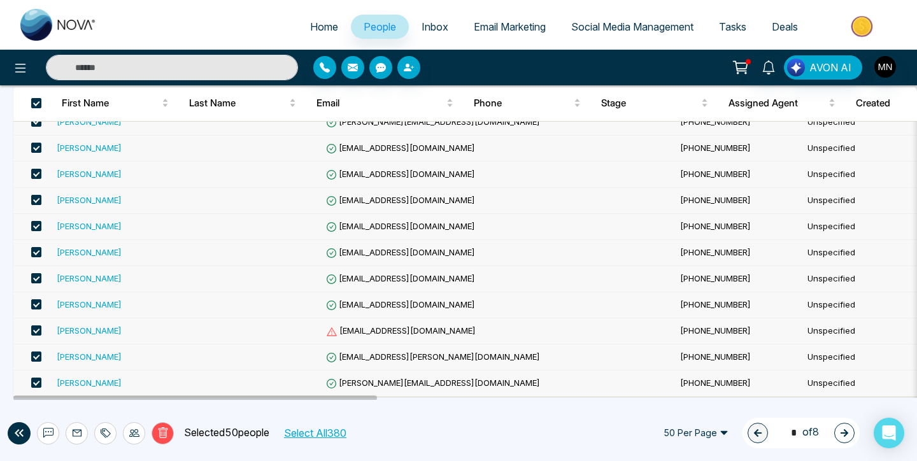
click at [314, 429] on button "Select All 380" at bounding box center [314, 433] width 71 height 17
click at [163, 431] on icon at bounding box center [162, 432] width 11 height 11
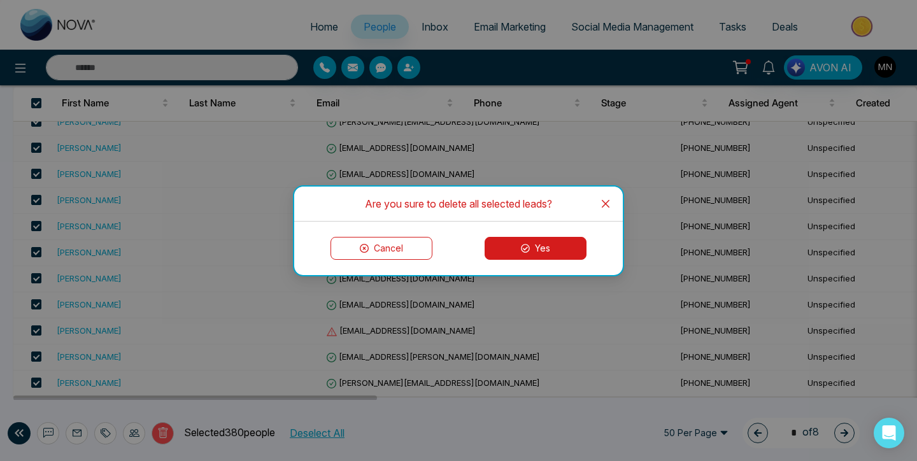
click at [534, 254] on button "Yes" at bounding box center [536, 248] width 102 height 23
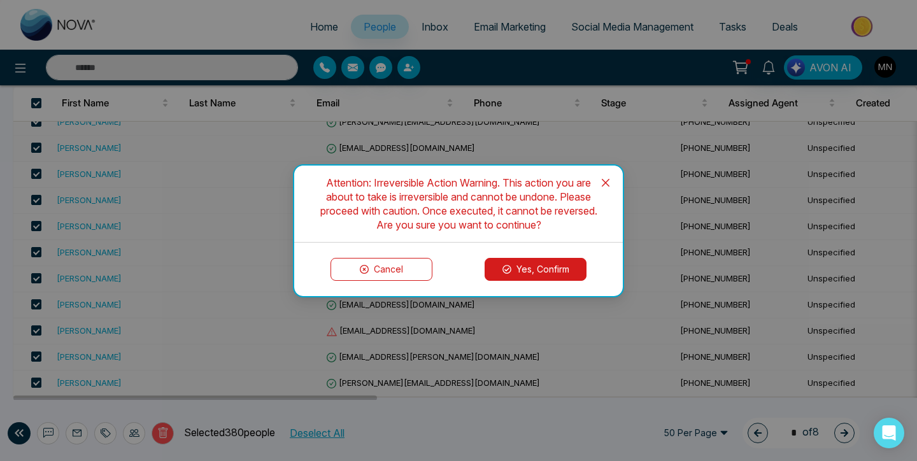
click at [515, 264] on button "Yes, Confirm" at bounding box center [536, 269] width 102 height 23
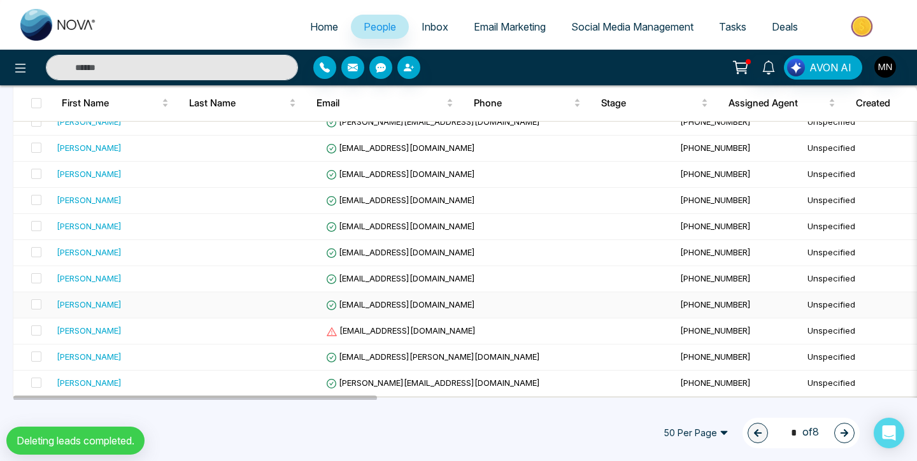
scroll to position [0, 0]
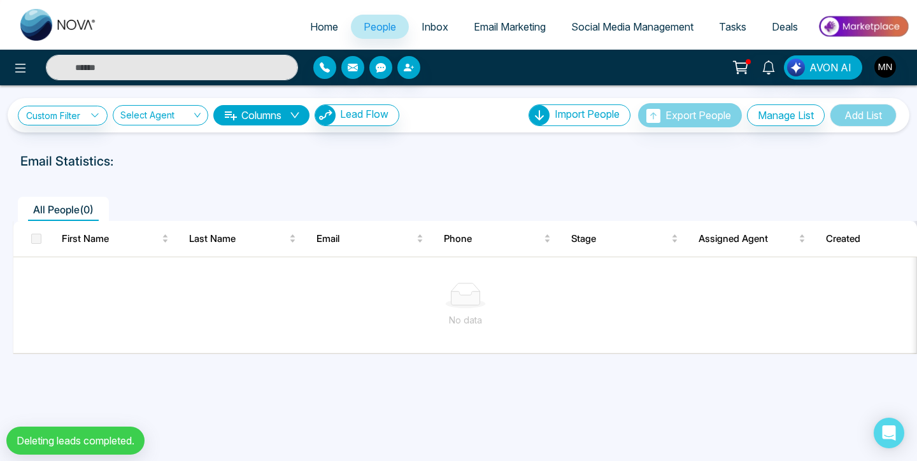
click at [298, 30] on link "Home" at bounding box center [324, 27] width 54 height 24
select select "*"
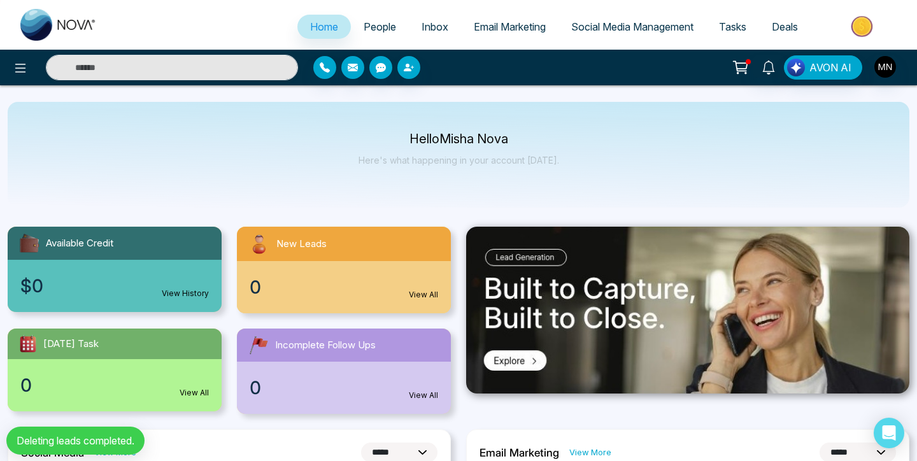
scroll to position [12, 0]
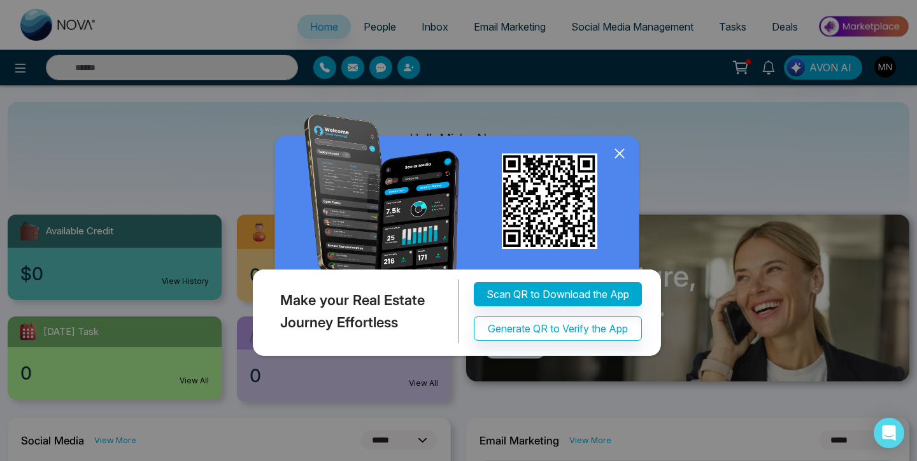
click at [622, 156] on icon at bounding box center [619, 154] width 8 height 8
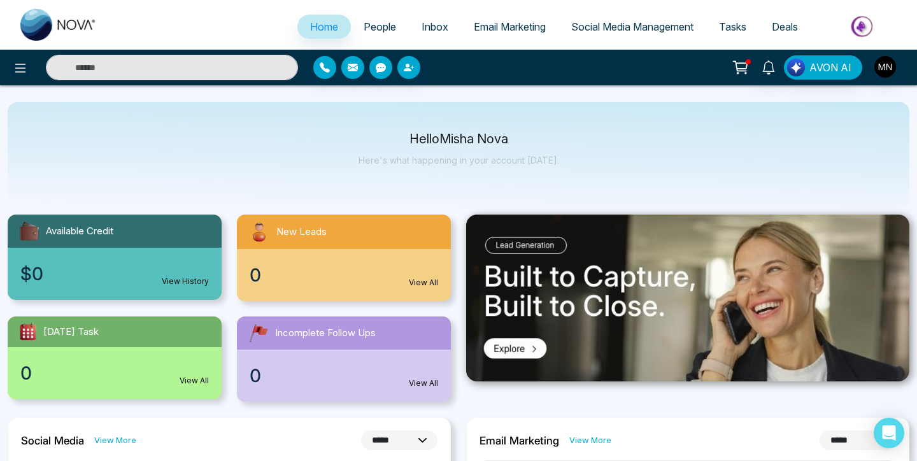
click at [432, 149] on div "Hello Misha Nova Here's what happening in your account today." at bounding box center [459, 155] width 201 height 42
click at [432, 139] on p "Hello Misha Nova" at bounding box center [459, 139] width 201 height 11
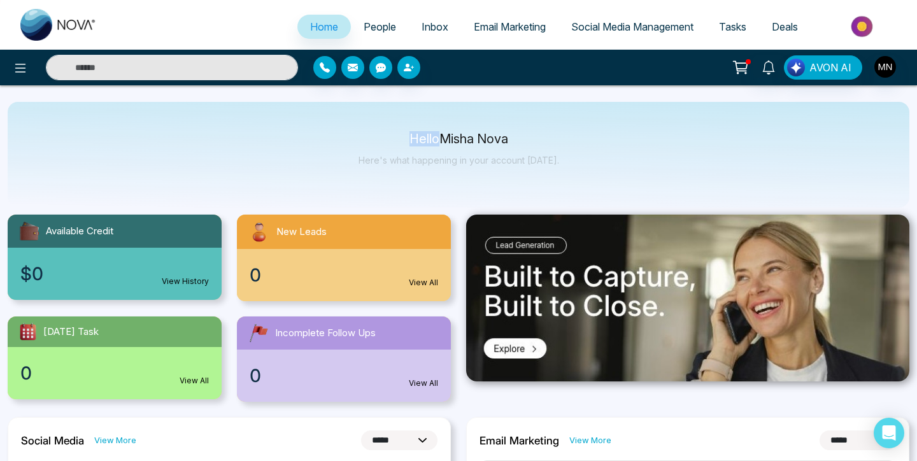
click at [432, 139] on p "Hello Misha Nova" at bounding box center [459, 139] width 201 height 11
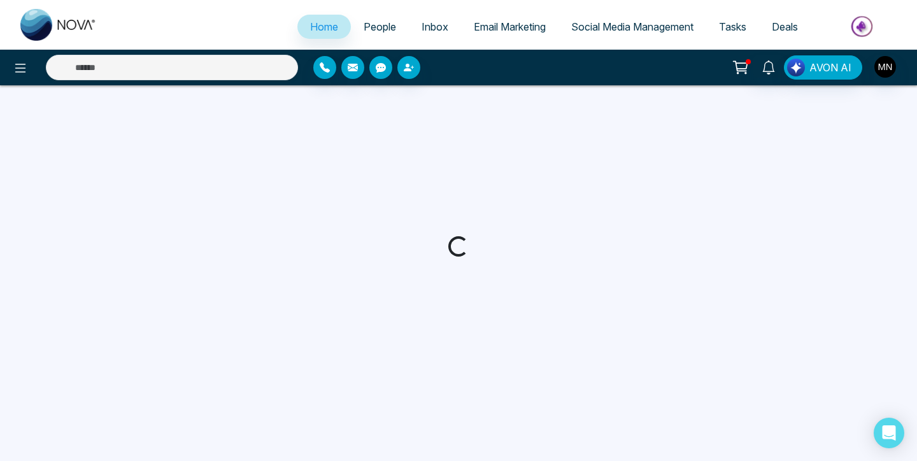
select select "*"
